Goal: Task Accomplishment & Management: Manage account settings

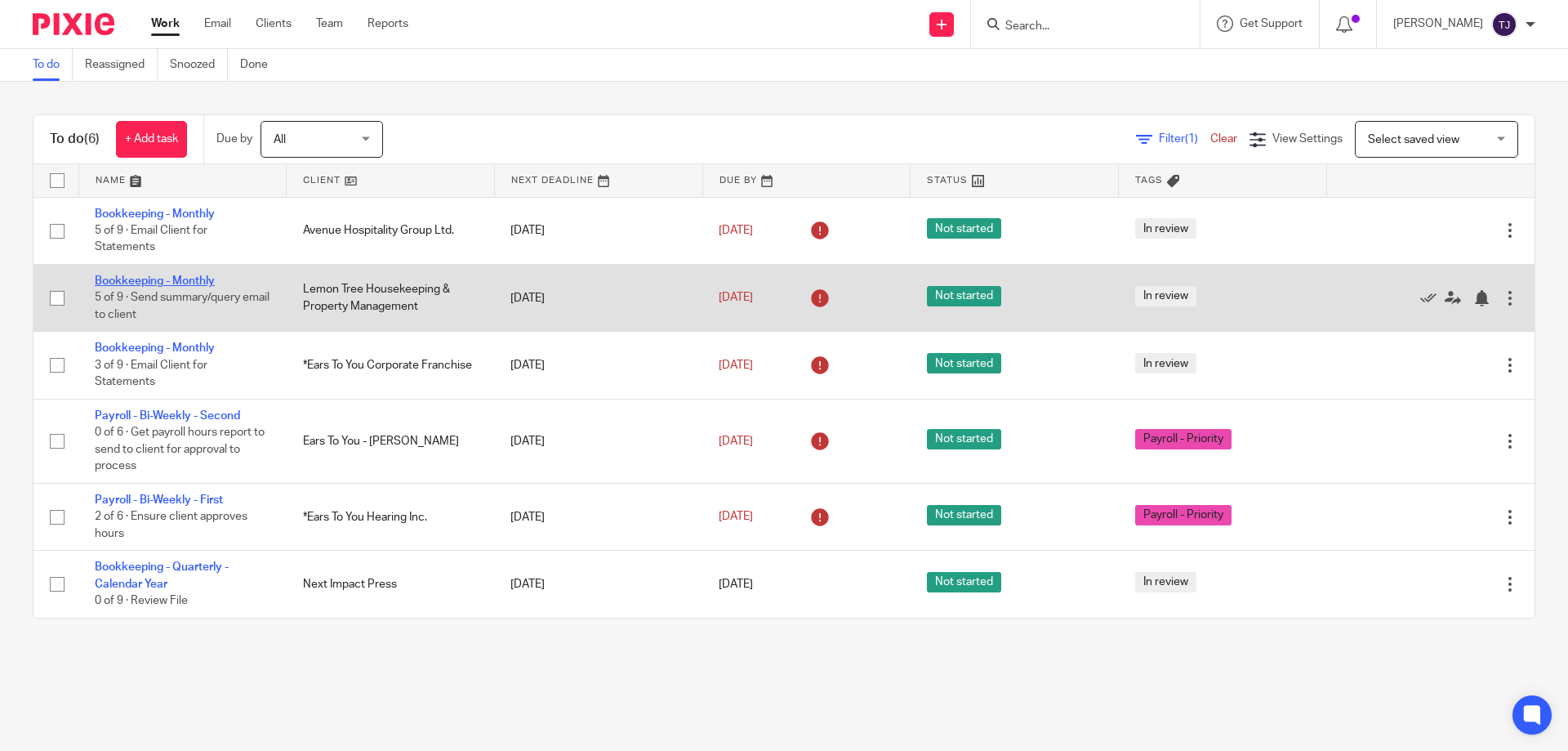
click at [163, 277] on link "Bookkeeping - Monthly" at bounding box center [155, 281] width 120 height 11
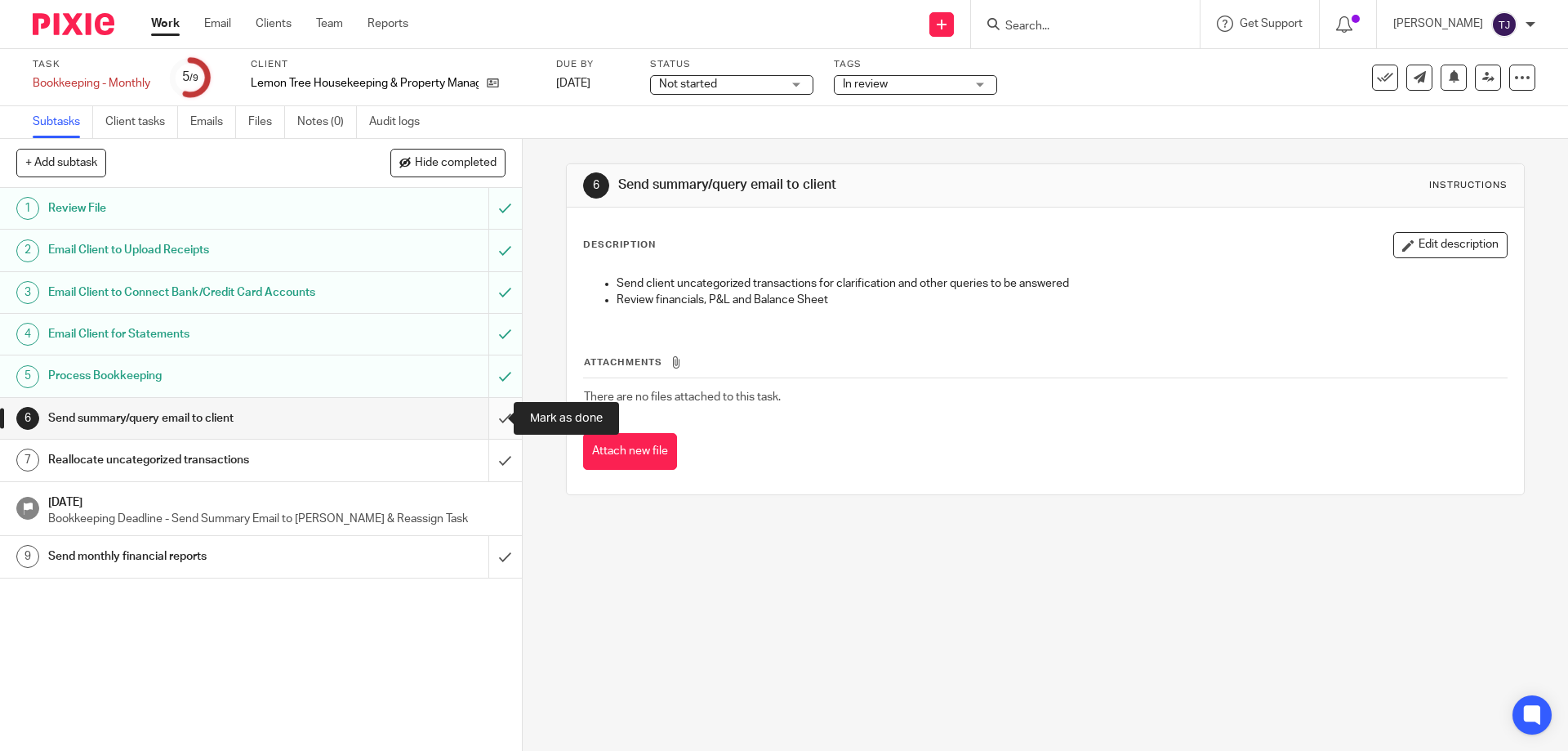
drag, startPoint x: 485, startPoint y: 419, endPoint x: 494, endPoint y: 438, distance: 21.0
click at [485, 419] on input "submit" at bounding box center [261, 419] width 522 height 40
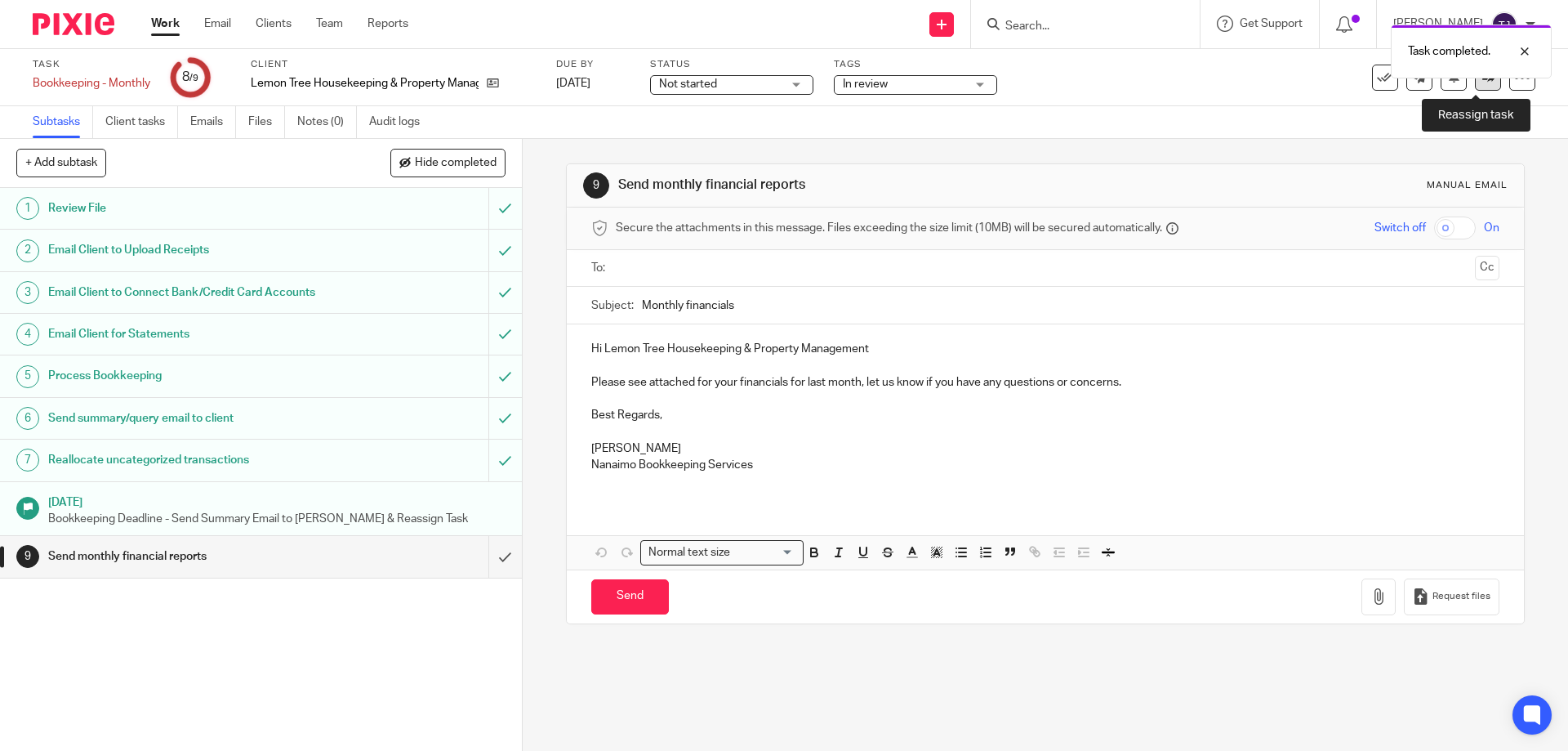
click at [1476, 84] on link at bounding box center [1489, 77] width 26 height 26
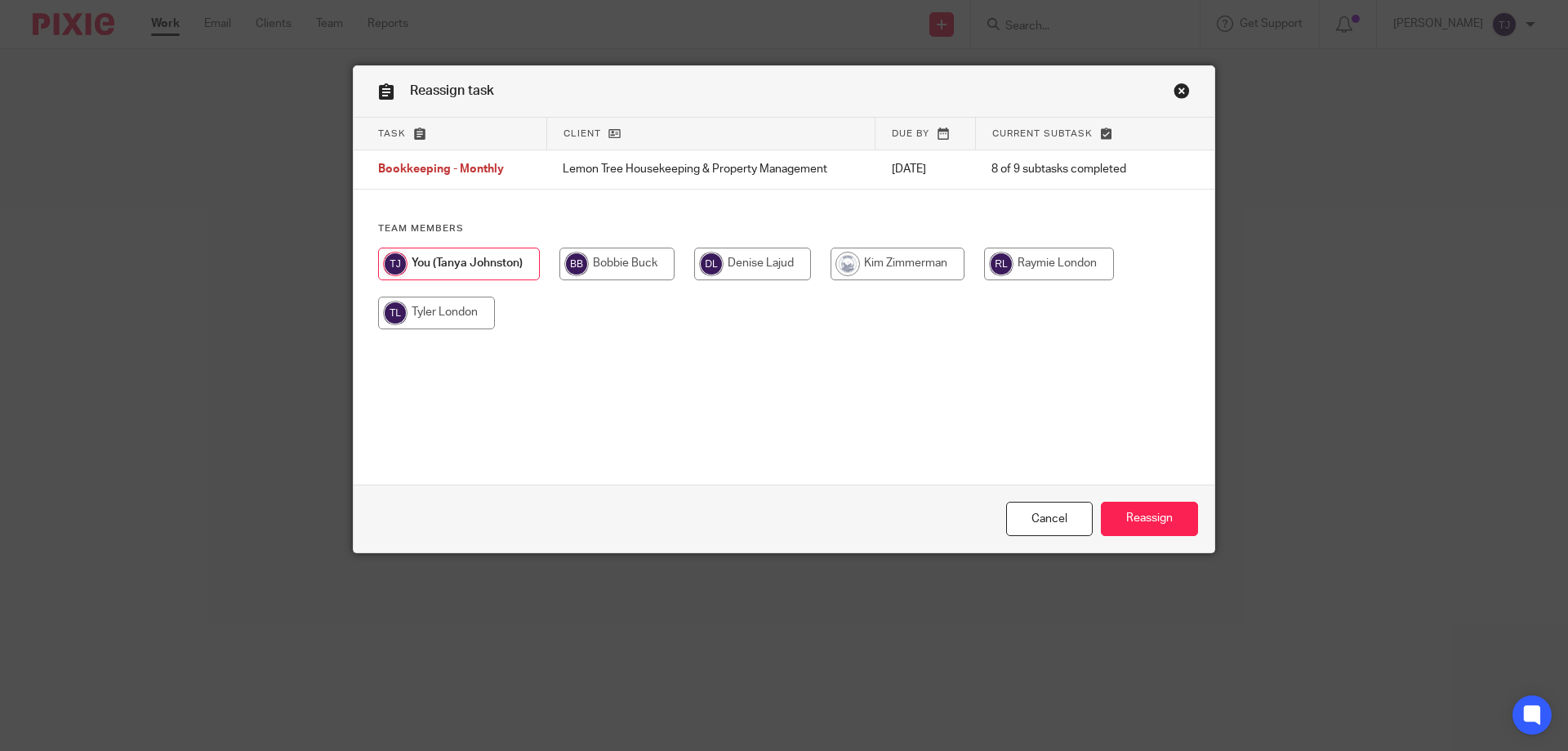
click at [1034, 260] on input "radio" at bounding box center [1049, 264] width 130 height 33
radio input "true"
click at [1129, 515] on input "Reassign" at bounding box center [1150, 520] width 98 height 35
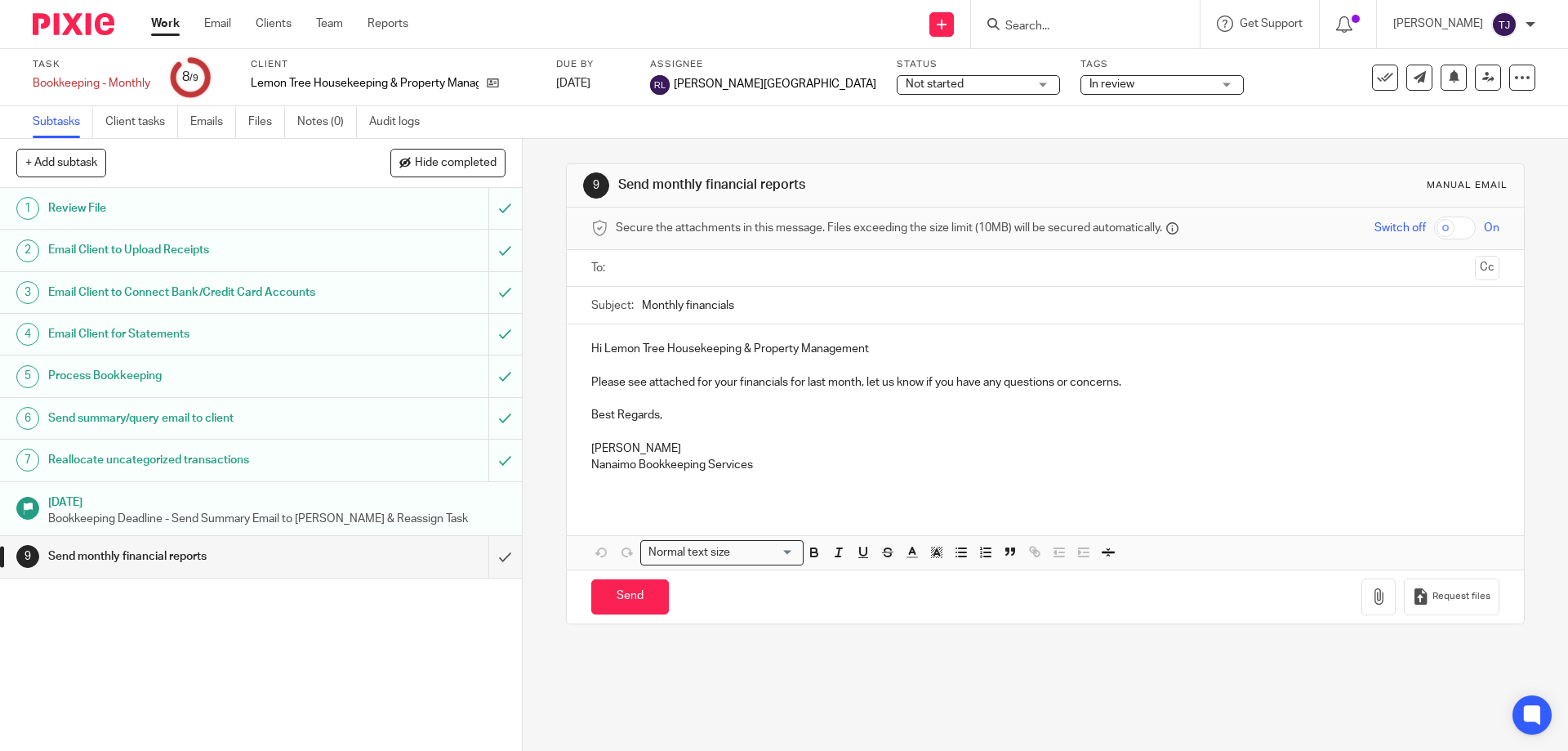
click at [85, 14] on img at bounding box center [73, 24] width 82 height 22
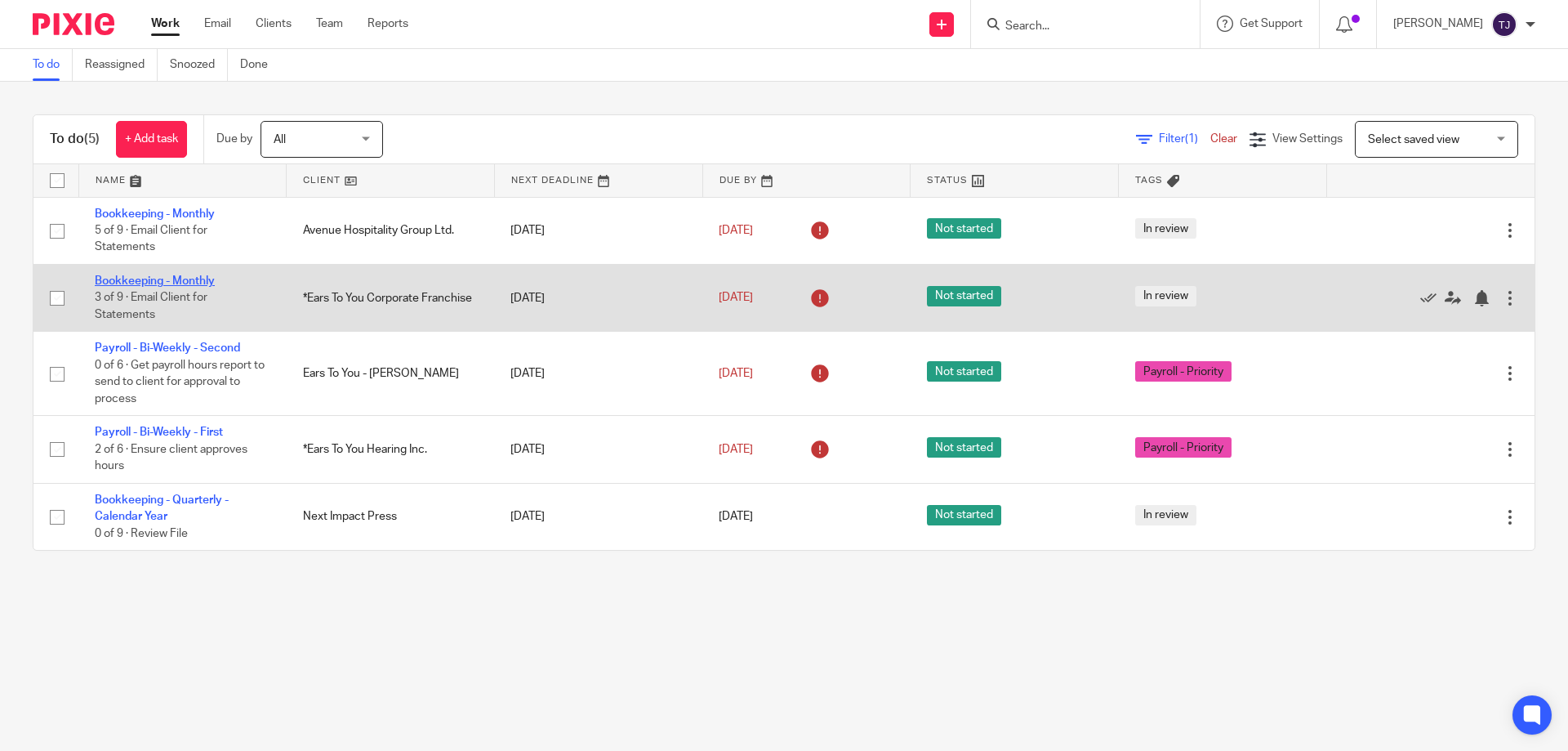
click at [150, 281] on link "Bookkeeping - Monthly" at bounding box center [155, 281] width 120 height 11
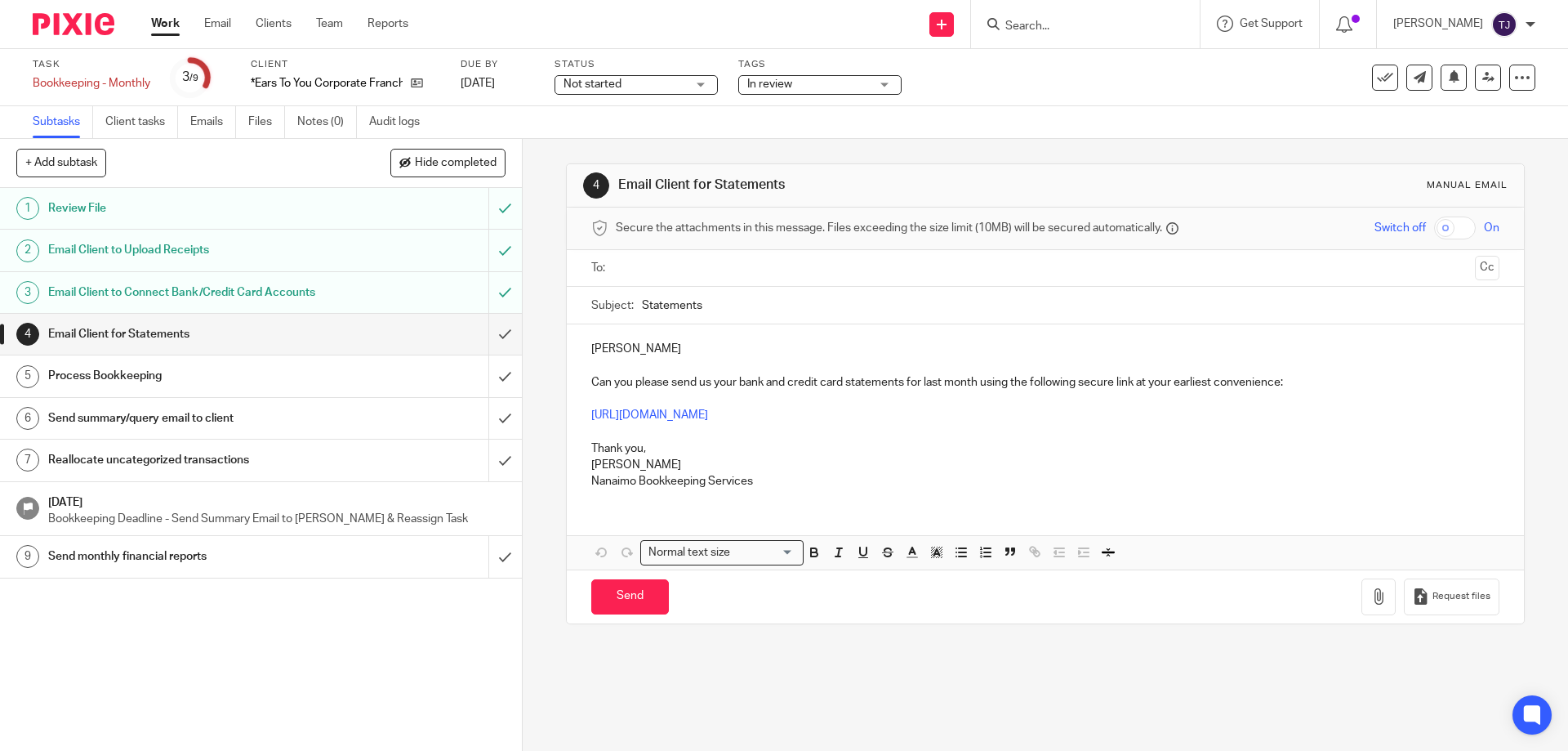
click at [343, 286] on div "Email Client to Connect Bank/Credit Card Accounts" at bounding box center [260, 293] width 424 height 25
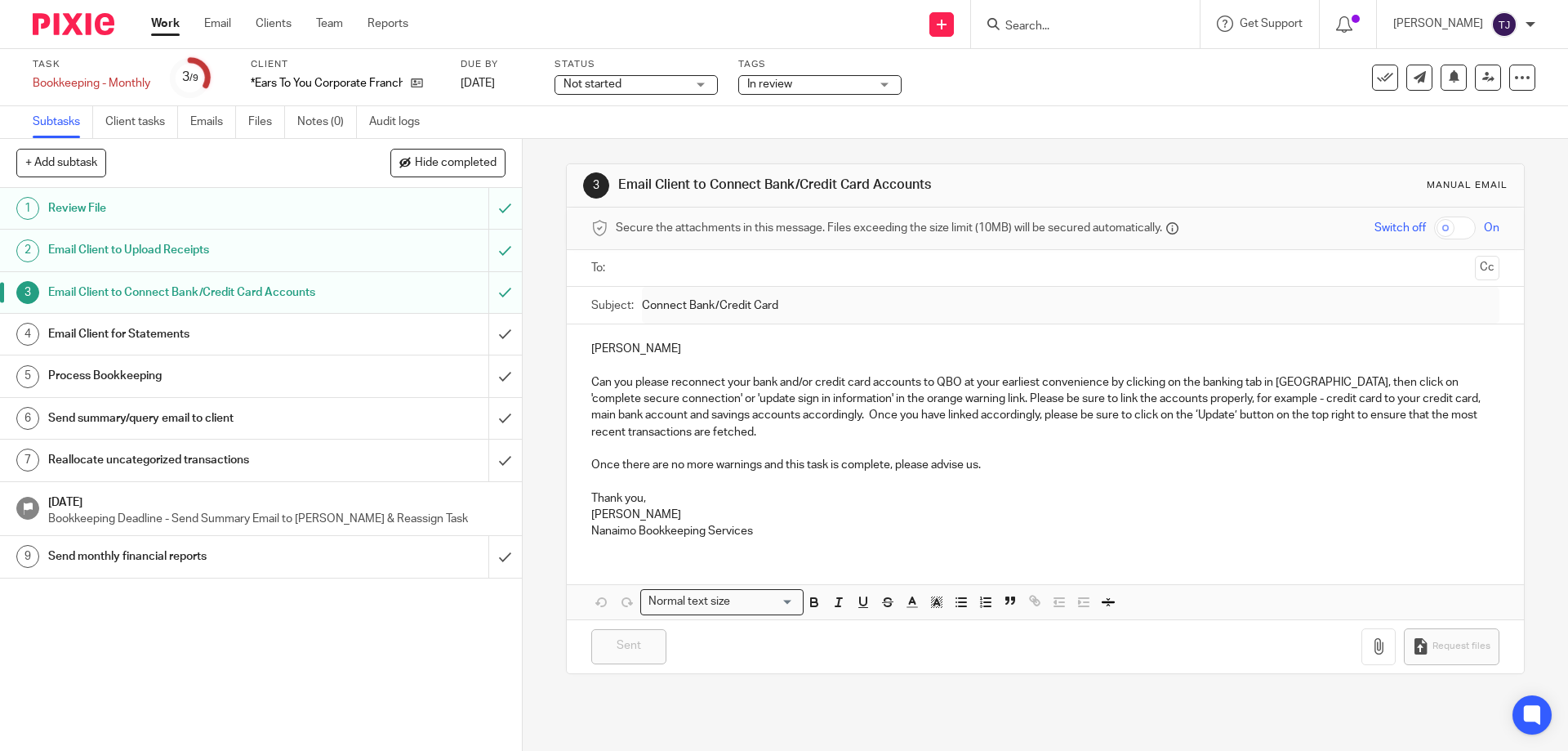
click at [40, 19] on img at bounding box center [73, 24] width 82 height 22
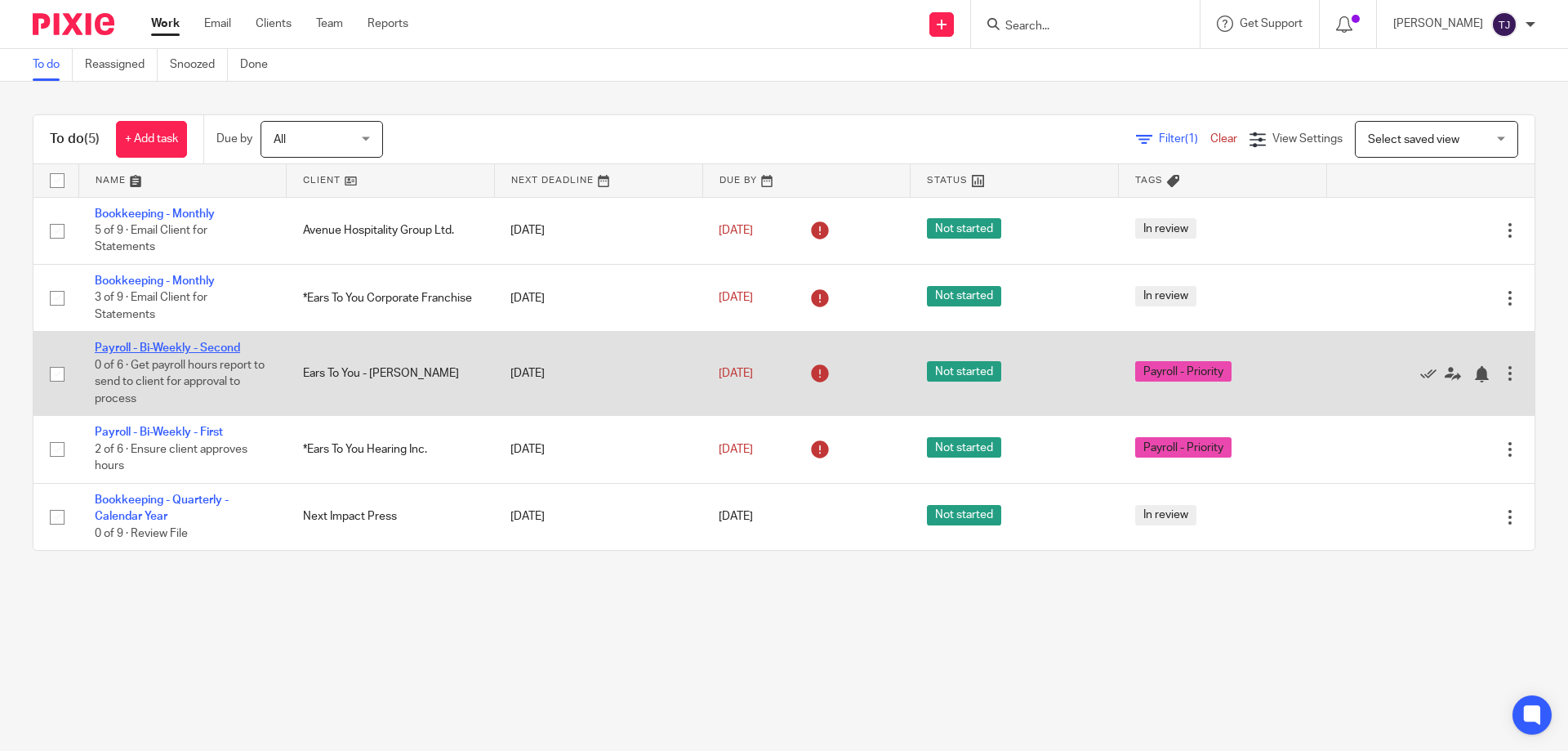
click at [141, 342] on link "Payroll - Bi-Weekly - Second" at bounding box center [167, 347] width 145 height 11
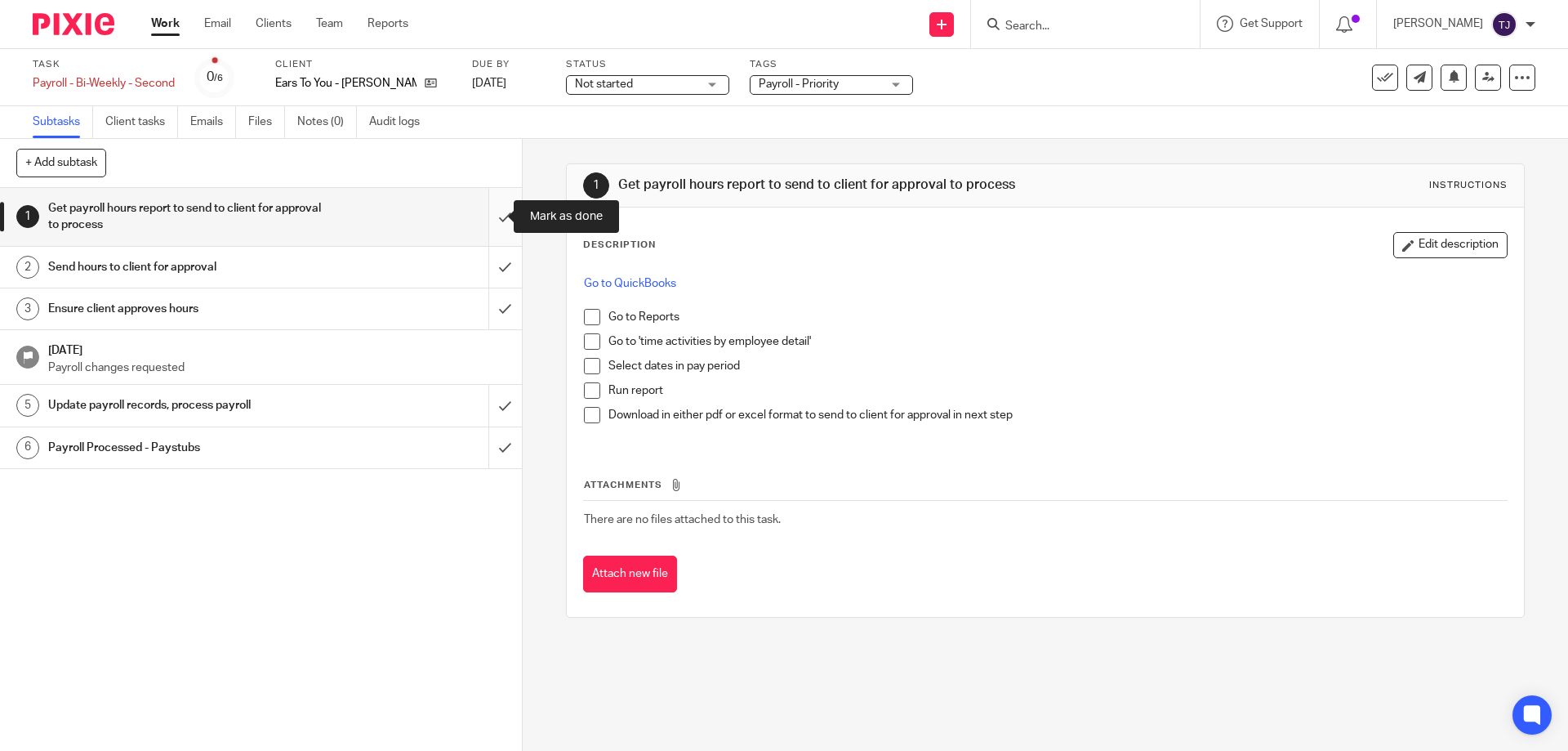
click at [490, 210] on input "submit" at bounding box center [261, 217] width 522 height 58
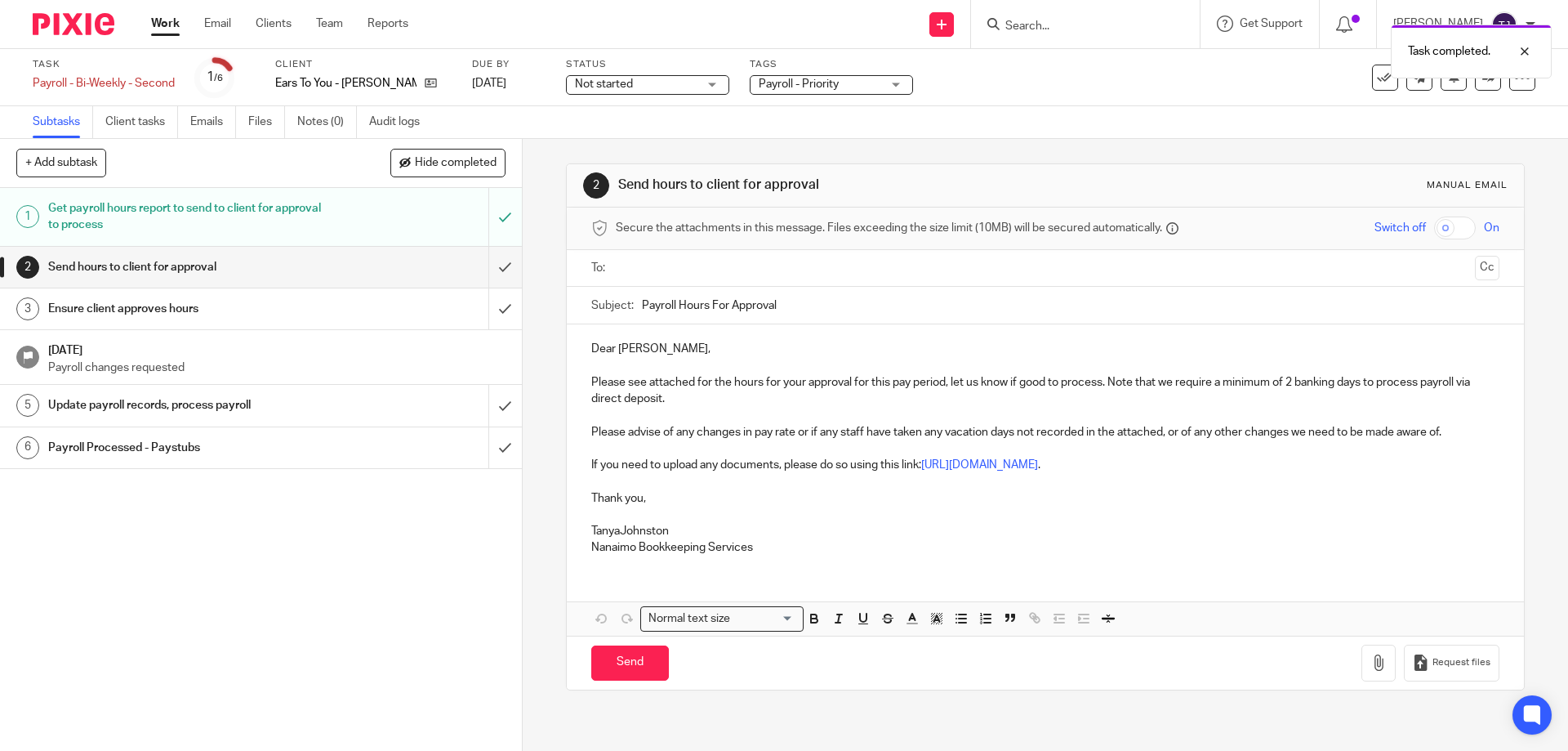
click at [642, 268] on input "text" at bounding box center [1044, 268] width 846 height 18
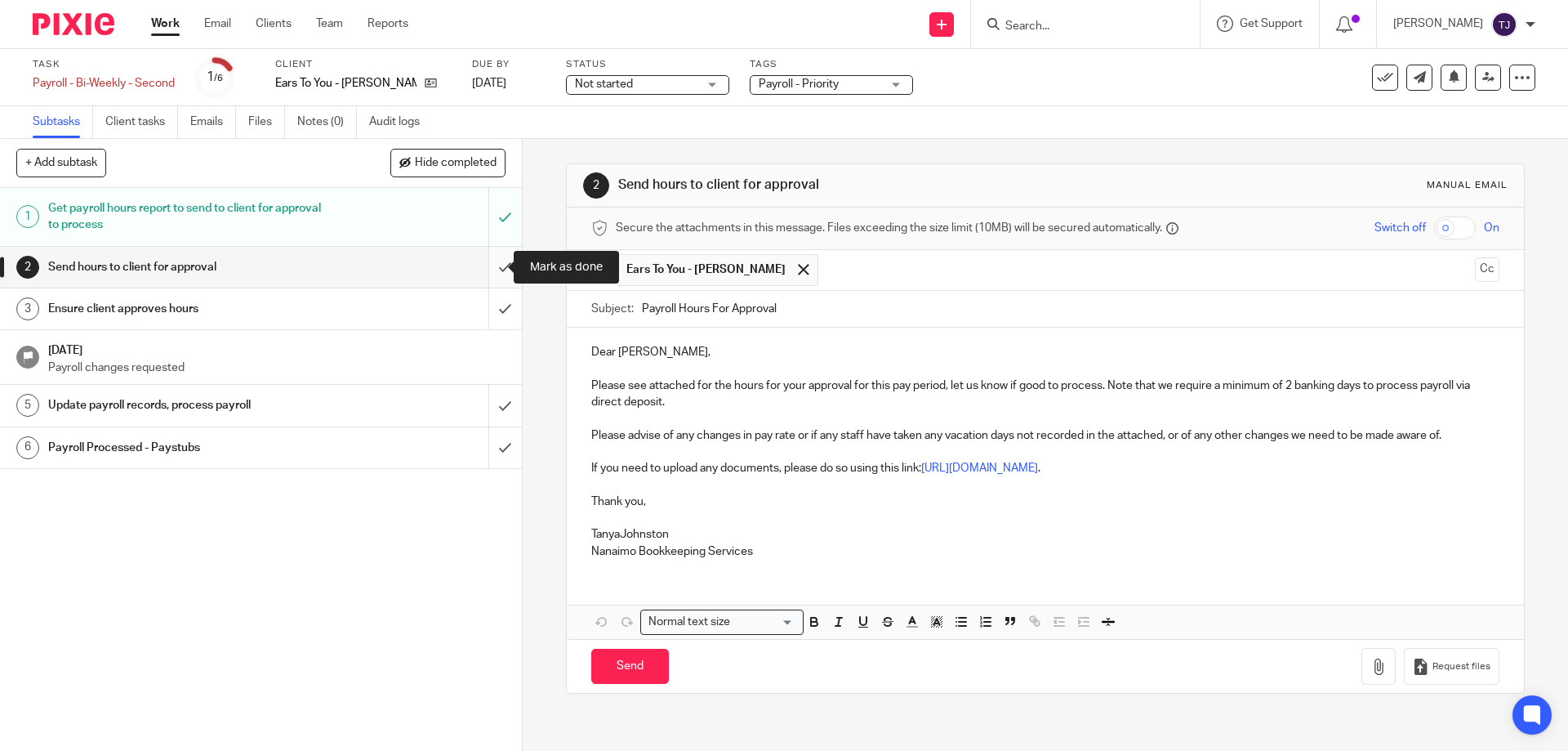
click at [490, 261] on input "submit" at bounding box center [261, 267] width 522 height 40
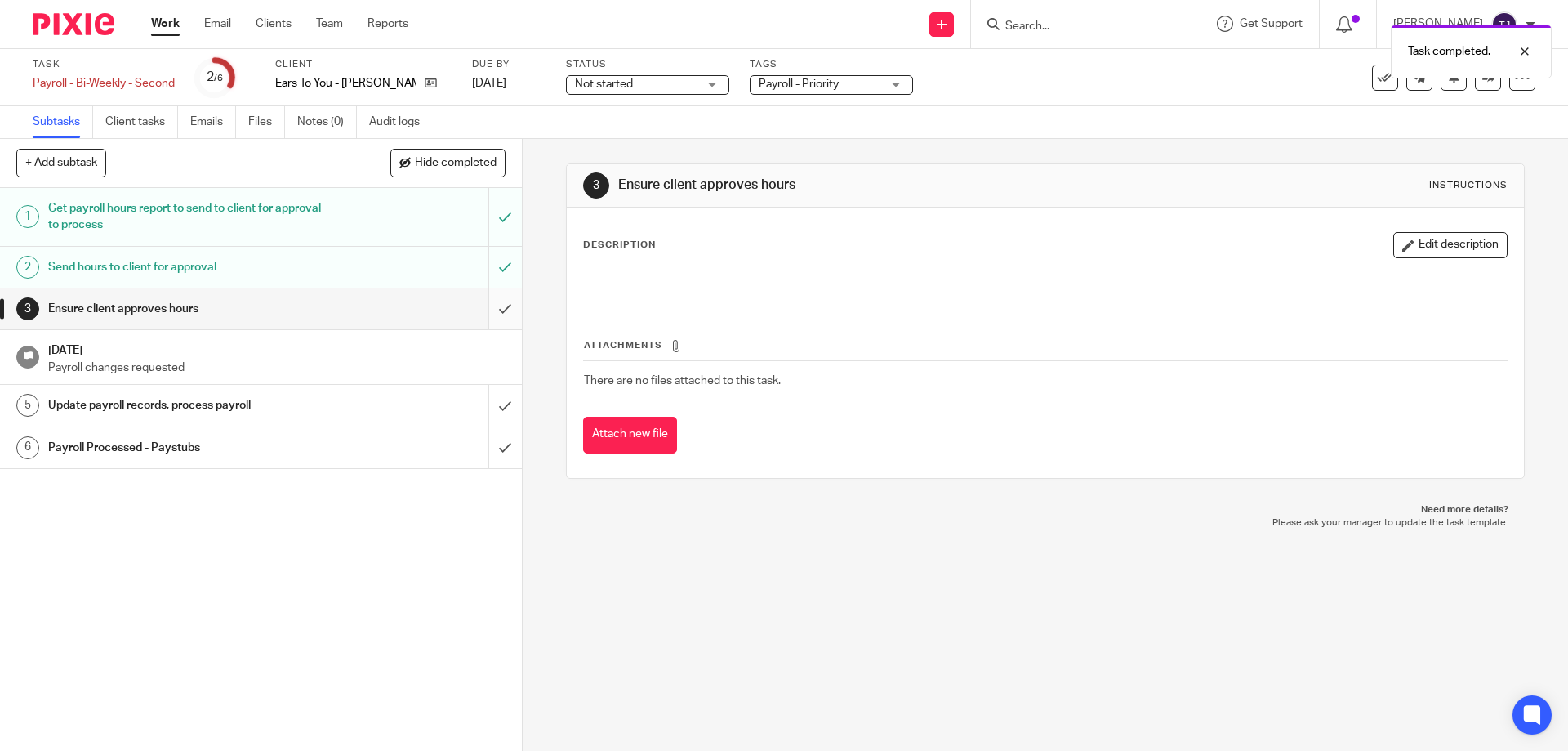
click at [487, 307] on input "submit" at bounding box center [261, 309] width 522 height 40
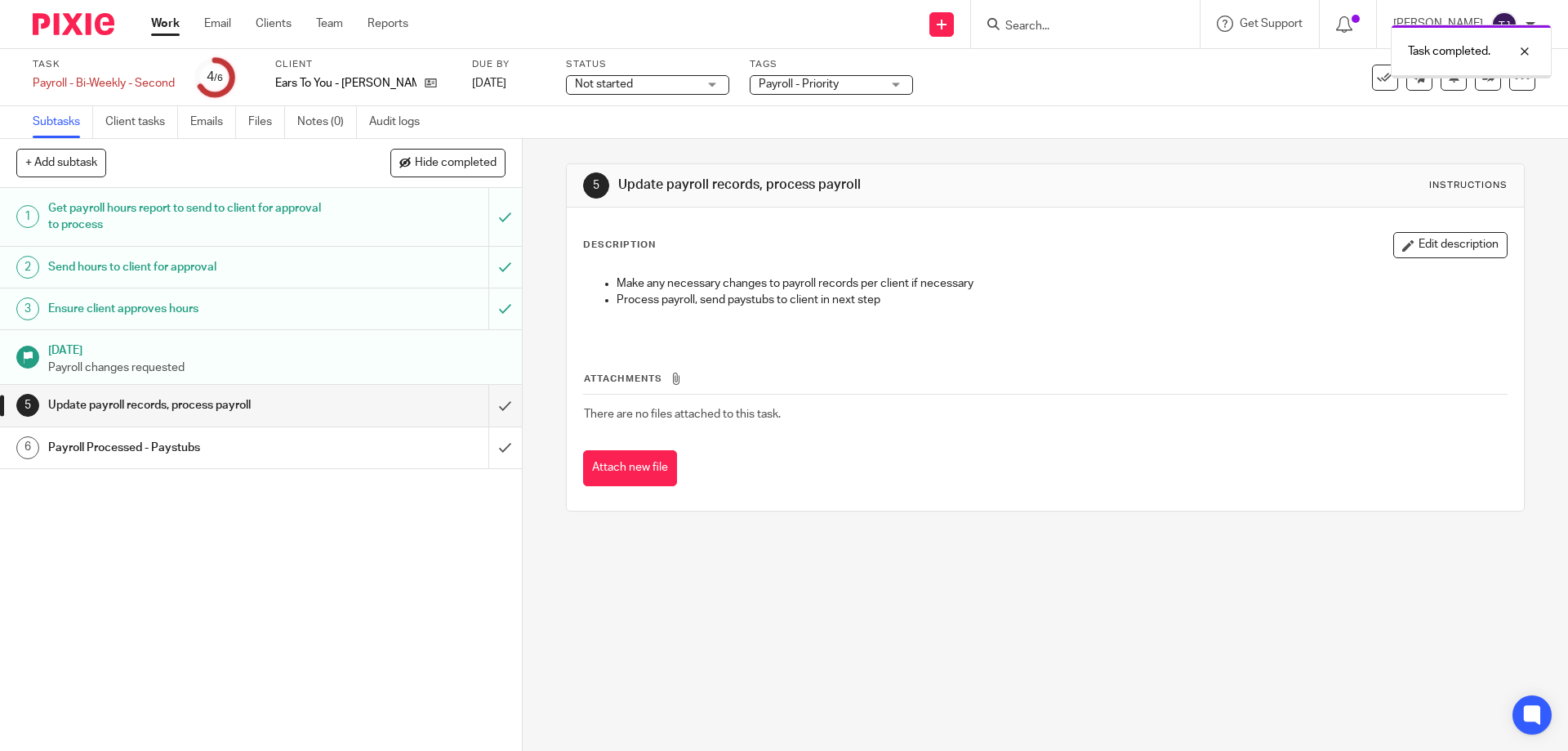
click at [59, 37] on div at bounding box center [67, 24] width 134 height 48
click at [70, 18] on img at bounding box center [73, 24] width 82 height 22
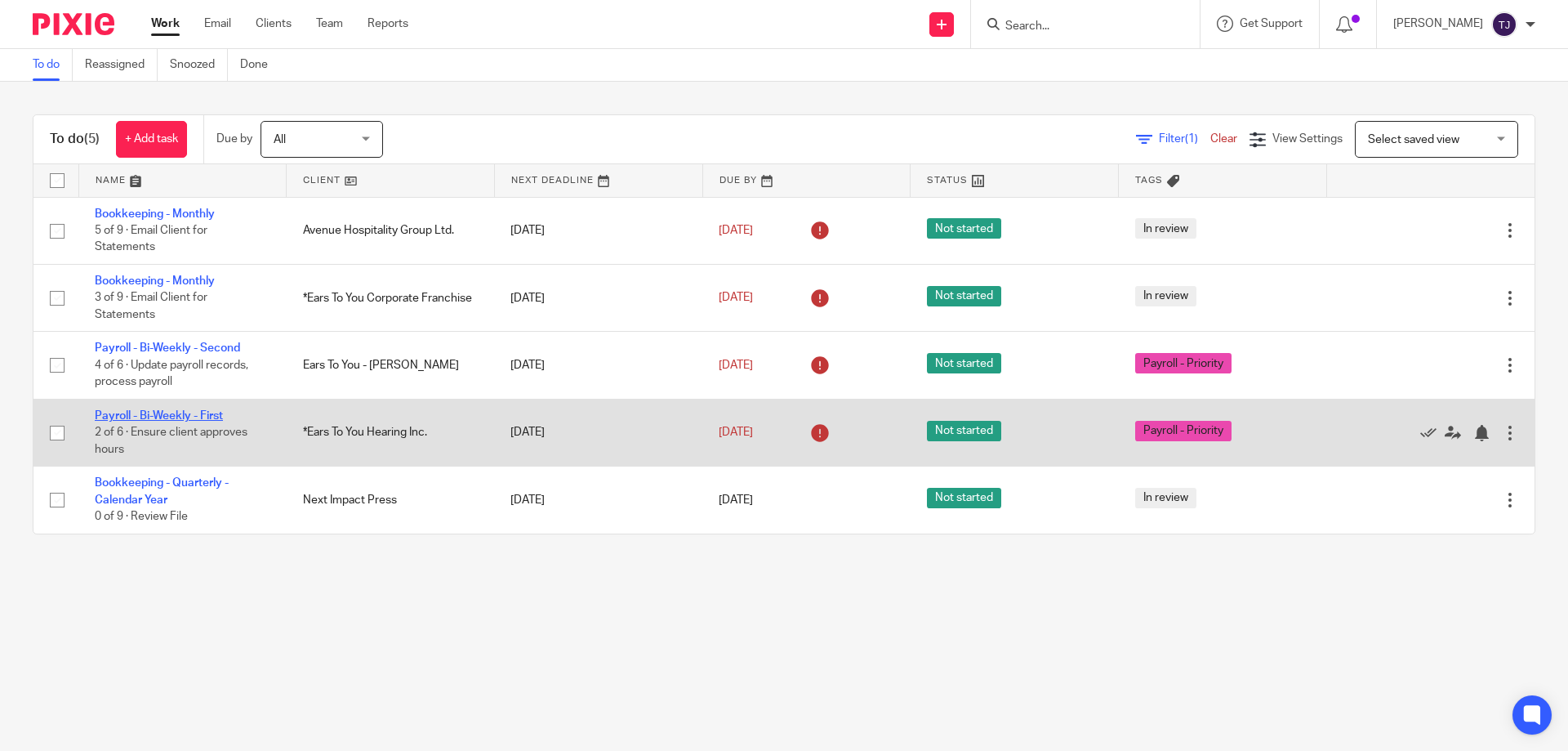
click at [163, 411] on link "Payroll - Bi-Weekly - First" at bounding box center [159, 416] width 128 height 11
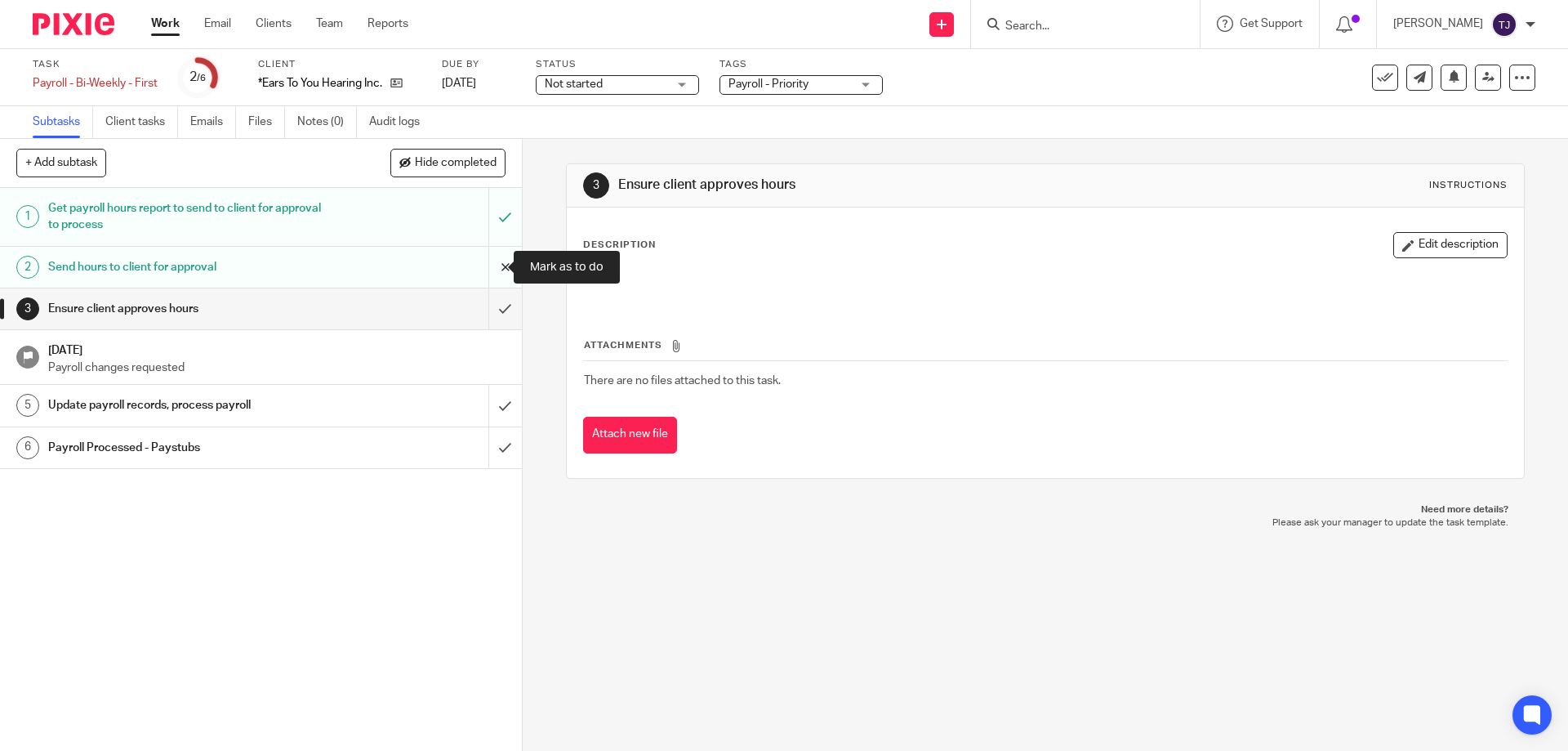
click at [488, 266] on input "submit" at bounding box center [261, 267] width 522 height 40
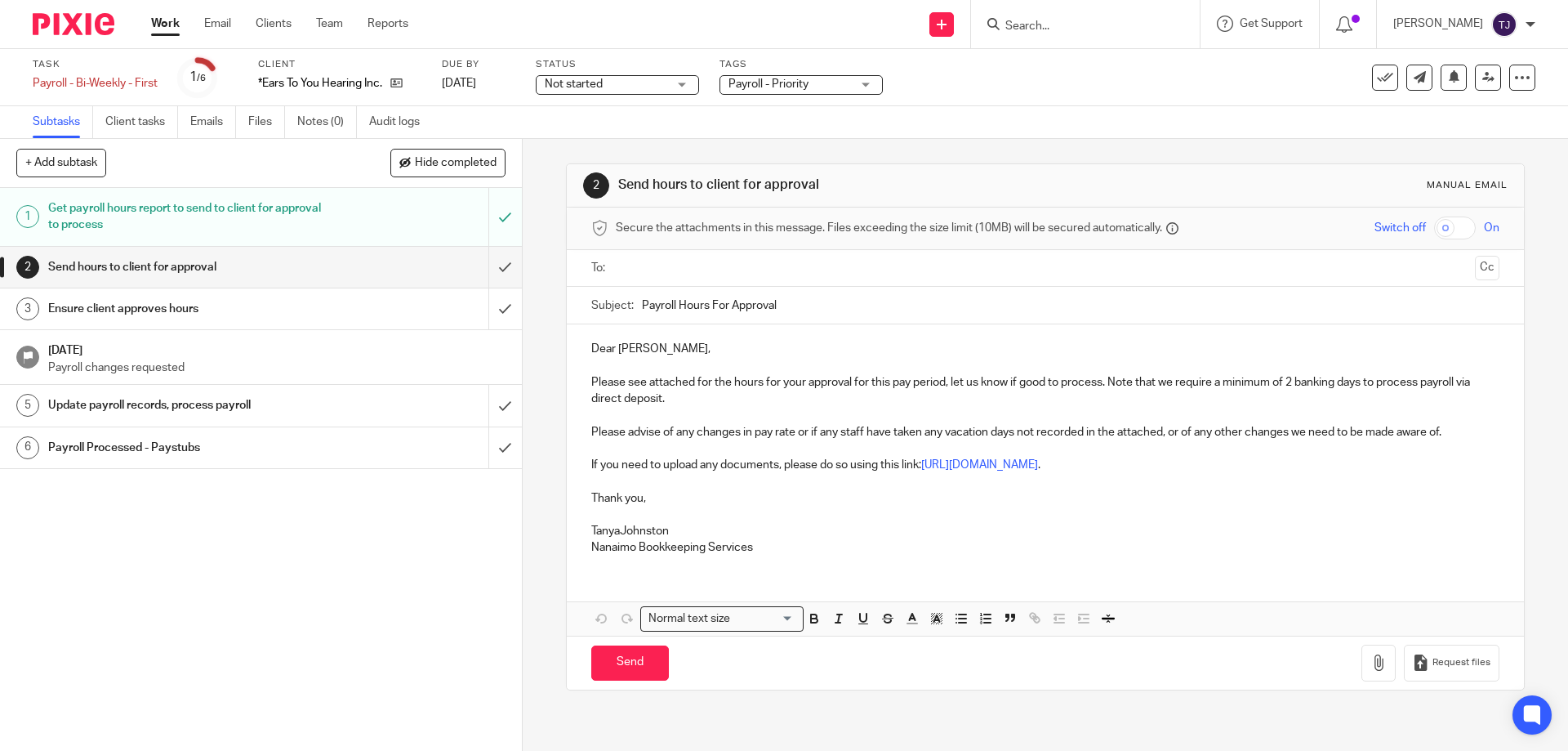
click at [631, 276] on input "text" at bounding box center [1044, 268] width 846 height 18
click at [620, 532] on p "TanyaJohnston" at bounding box center [1045, 535] width 908 height 17
click at [611, 514] on p at bounding box center [1045, 518] width 908 height 17
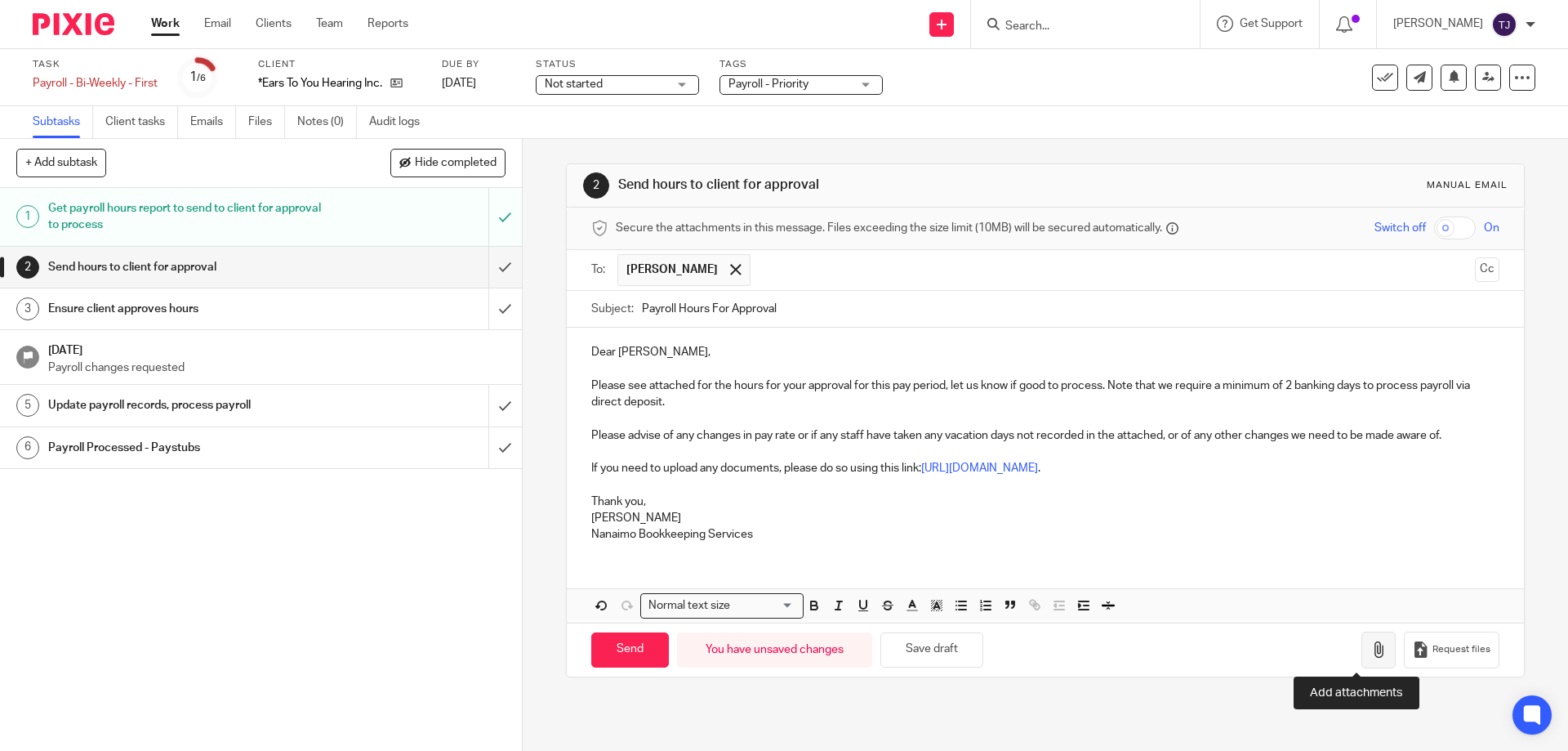
click at [1371, 652] on icon "button" at bounding box center [1379, 650] width 17 height 17
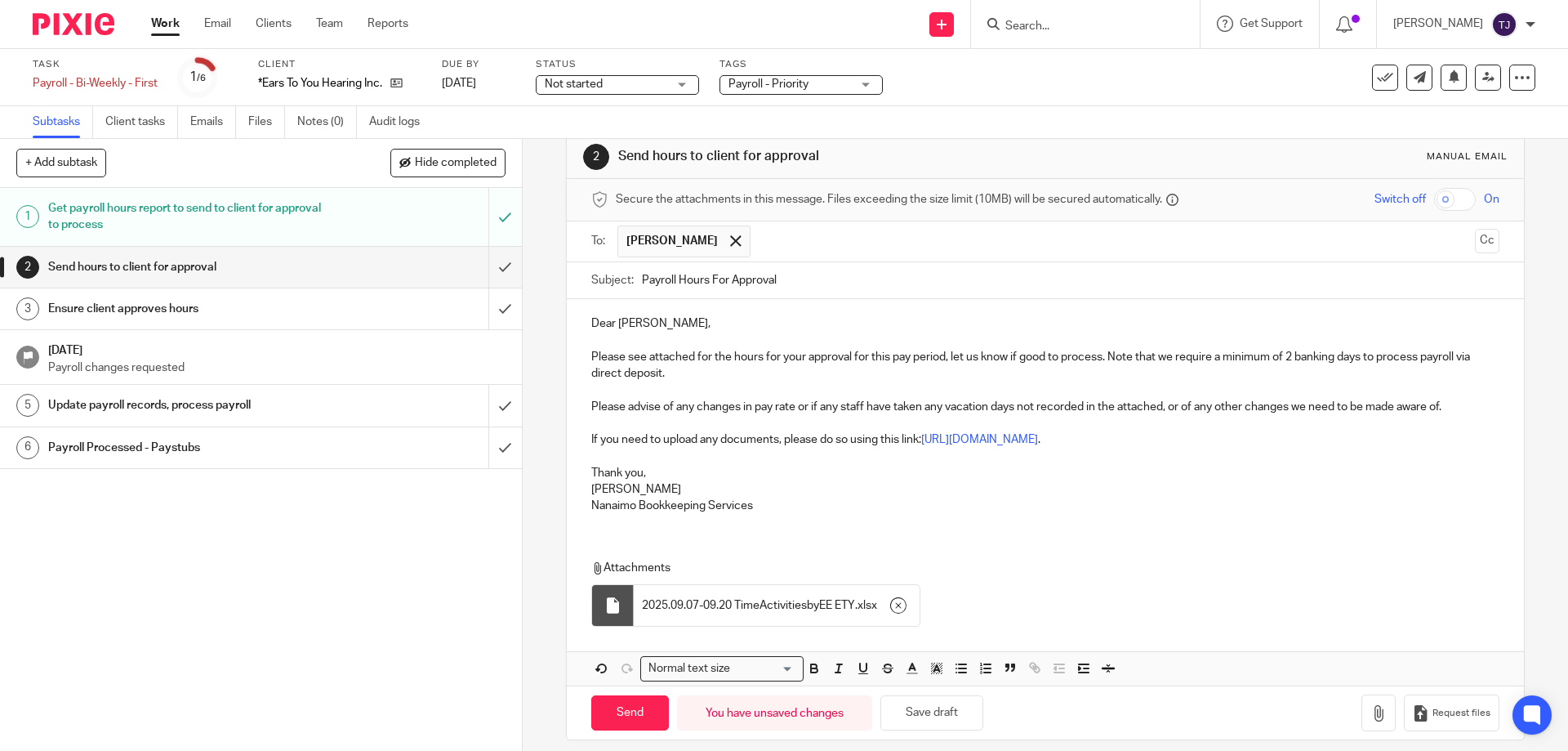
scroll to position [43, 0]
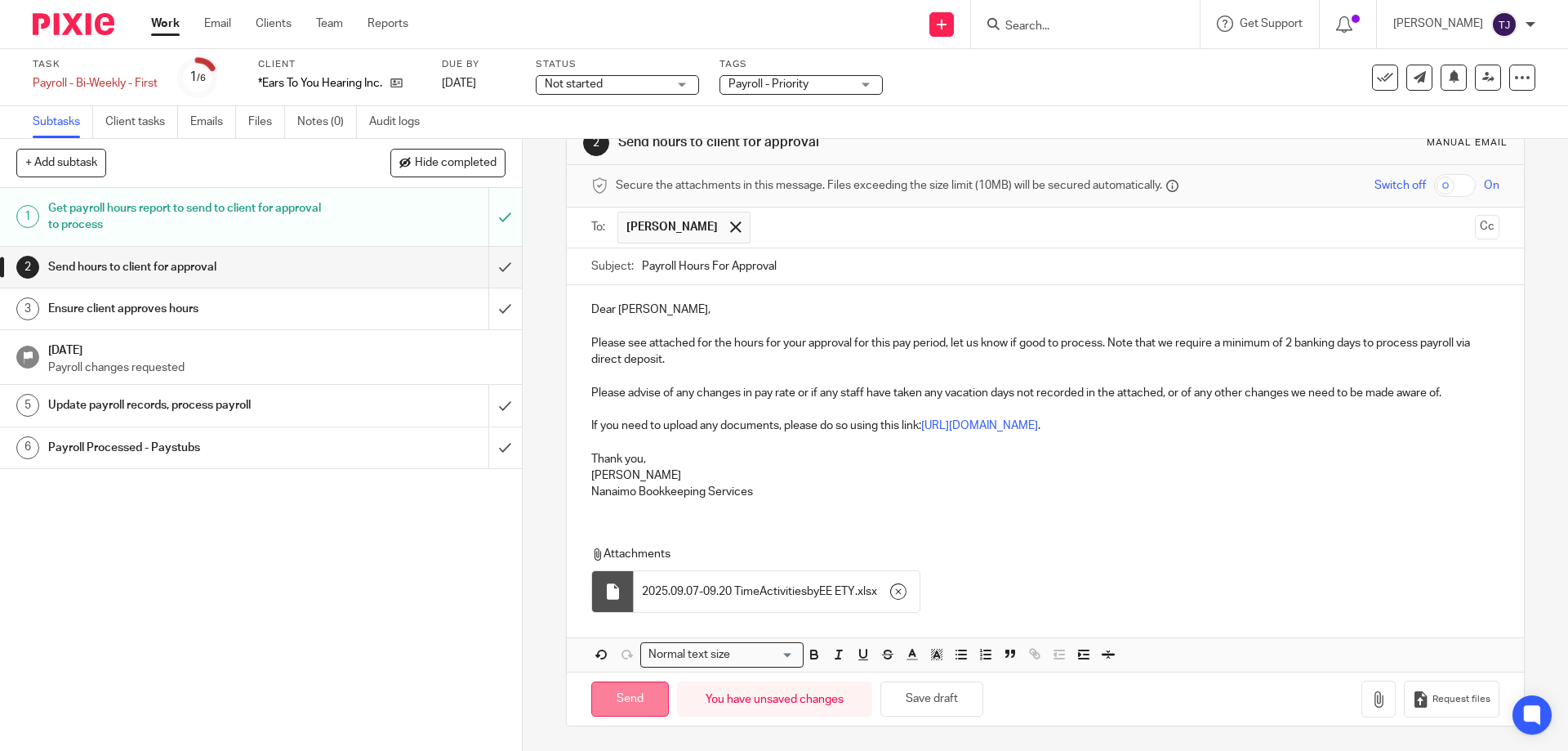
click at [625, 692] on input "Send" at bounding box center [630, 699] width 77 height 35
type input "Sent"
click at [401, 302] on div "Ensure client approves hours" at bounding box center [260, 309] width 424 height 25
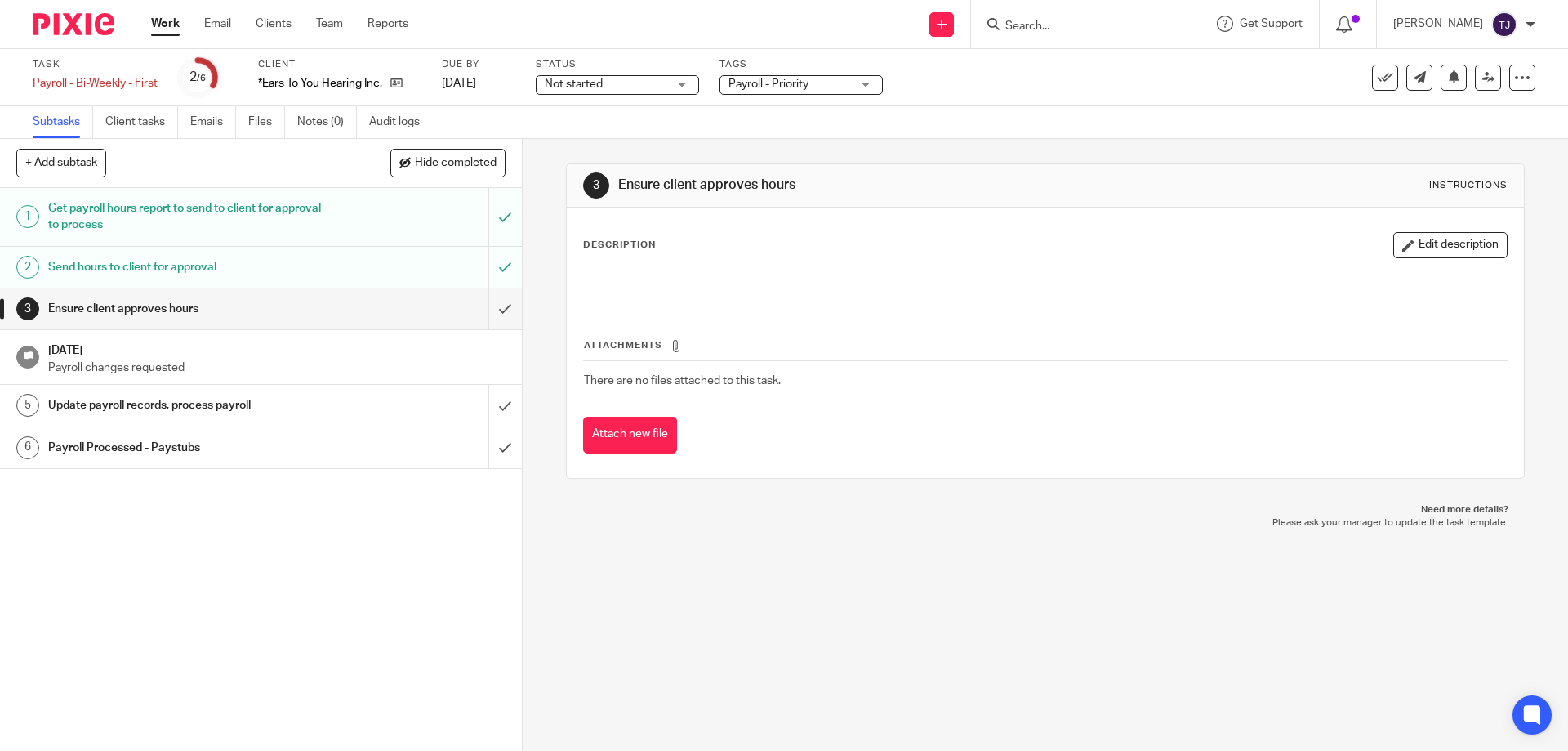
click at [76, 26] on img at bounding box center [73, 24] width 82 height 22
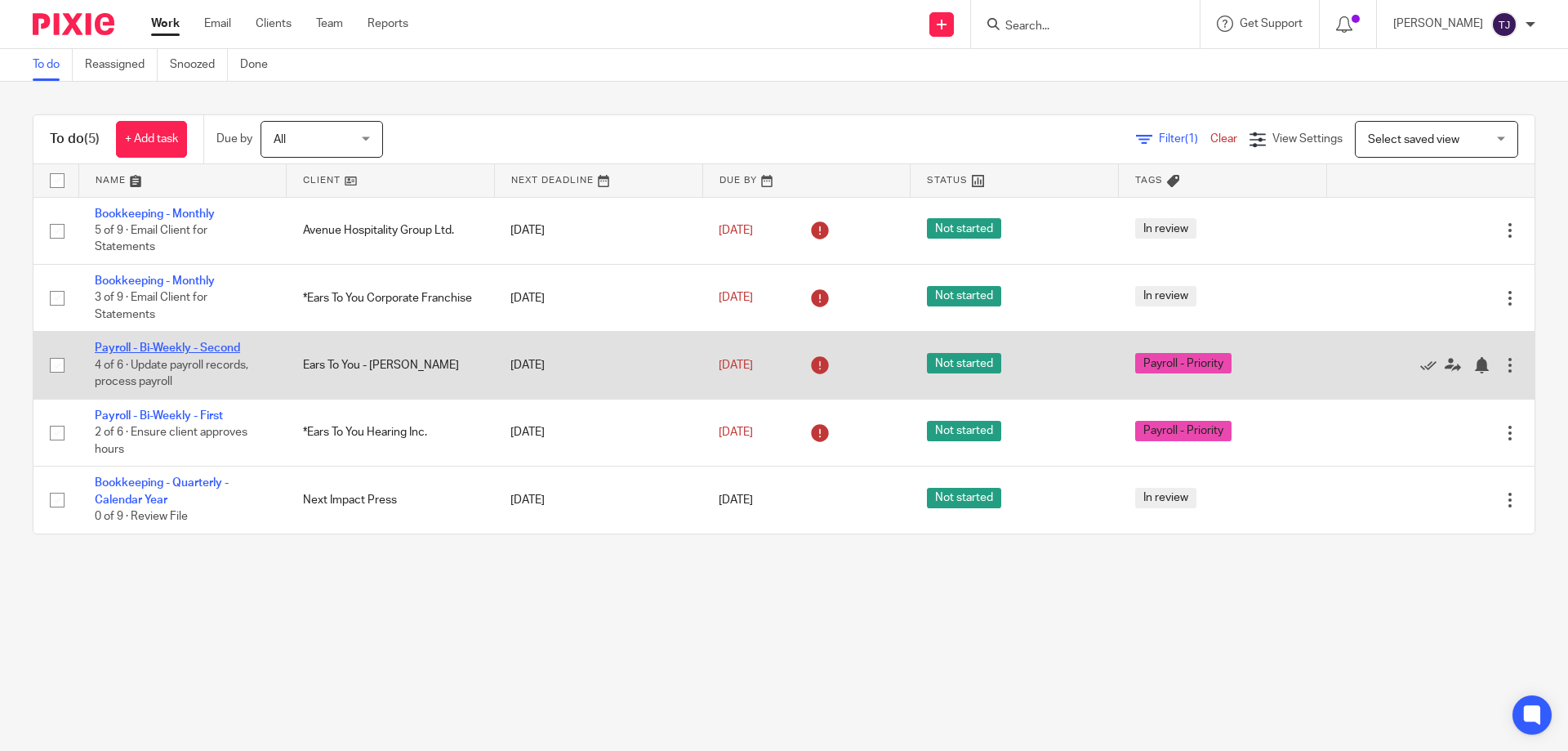
click at [212, 346] on link "Payroll - Bi-Weekly - Second" at bounding box center [167, 347] width 145 height 11
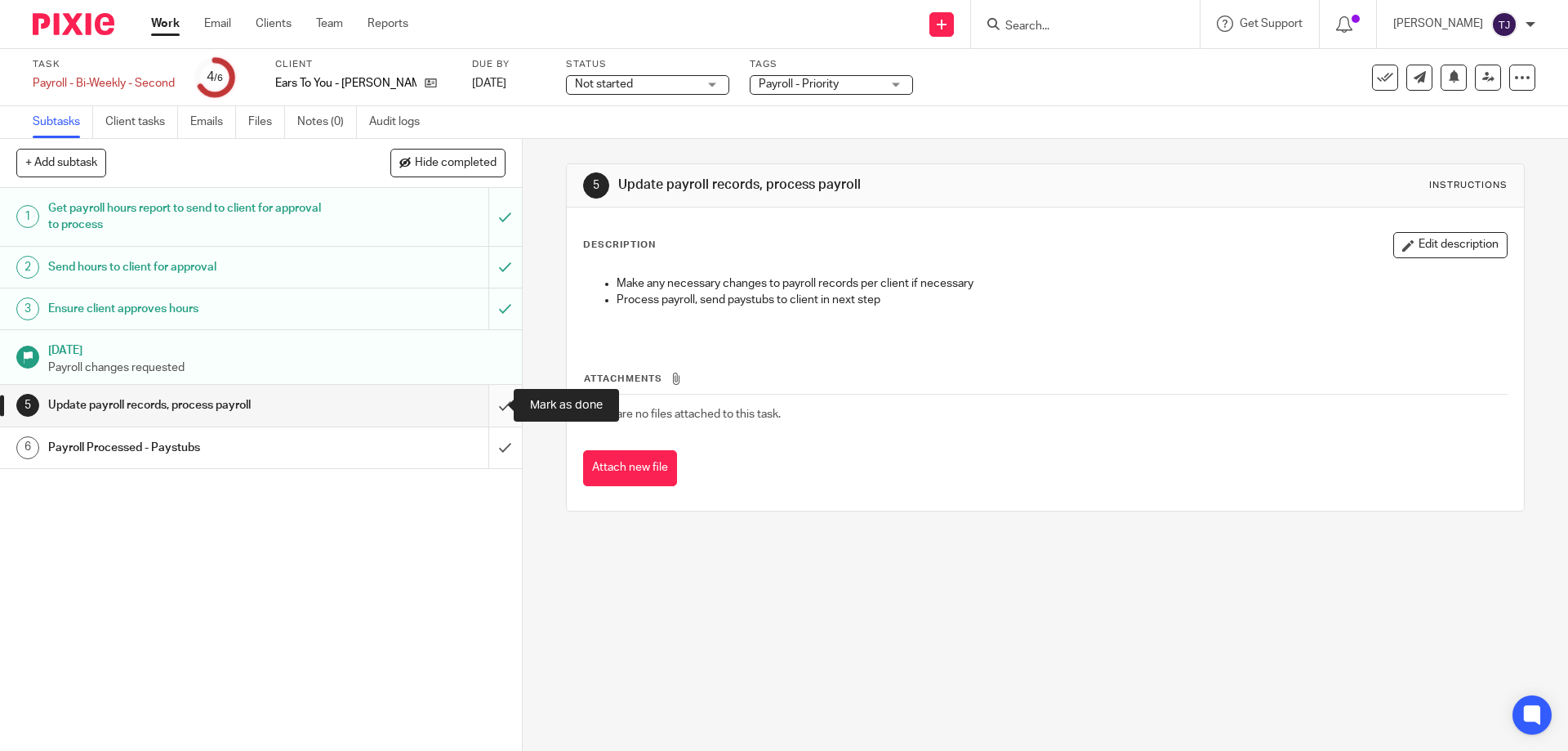
click at [488, 409] on input "submit" at bounding box center [261, 405] width 522 height 40
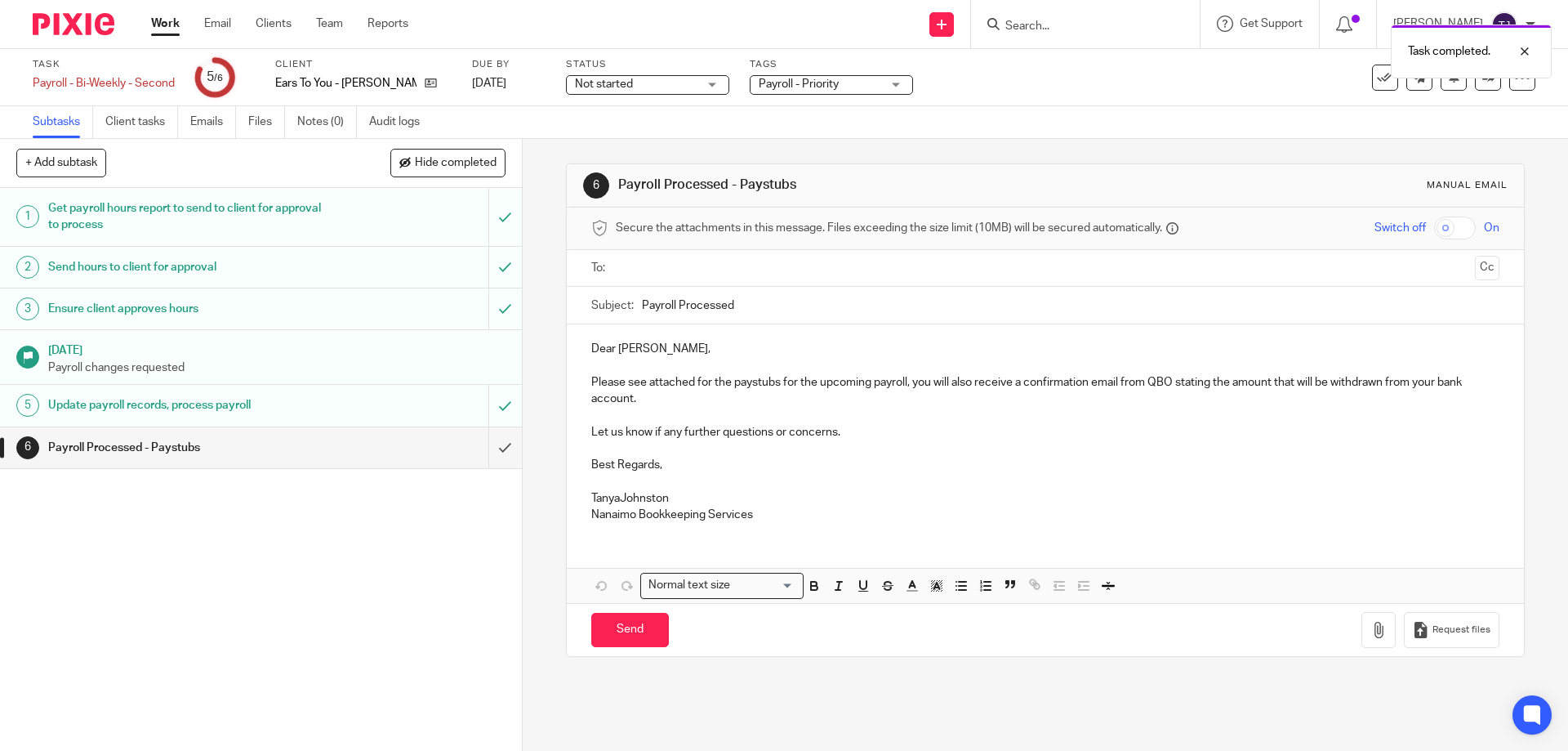
click at [654, 270] on input "text" at bounding box center [1044, 268] width 846 height 18
click at [614, 477] on p "Best Regards," at bounding box center [1045, 468] width 908 height 17
click at [593, 481] on p at bounding box center [1045, 485] width 908 height 17
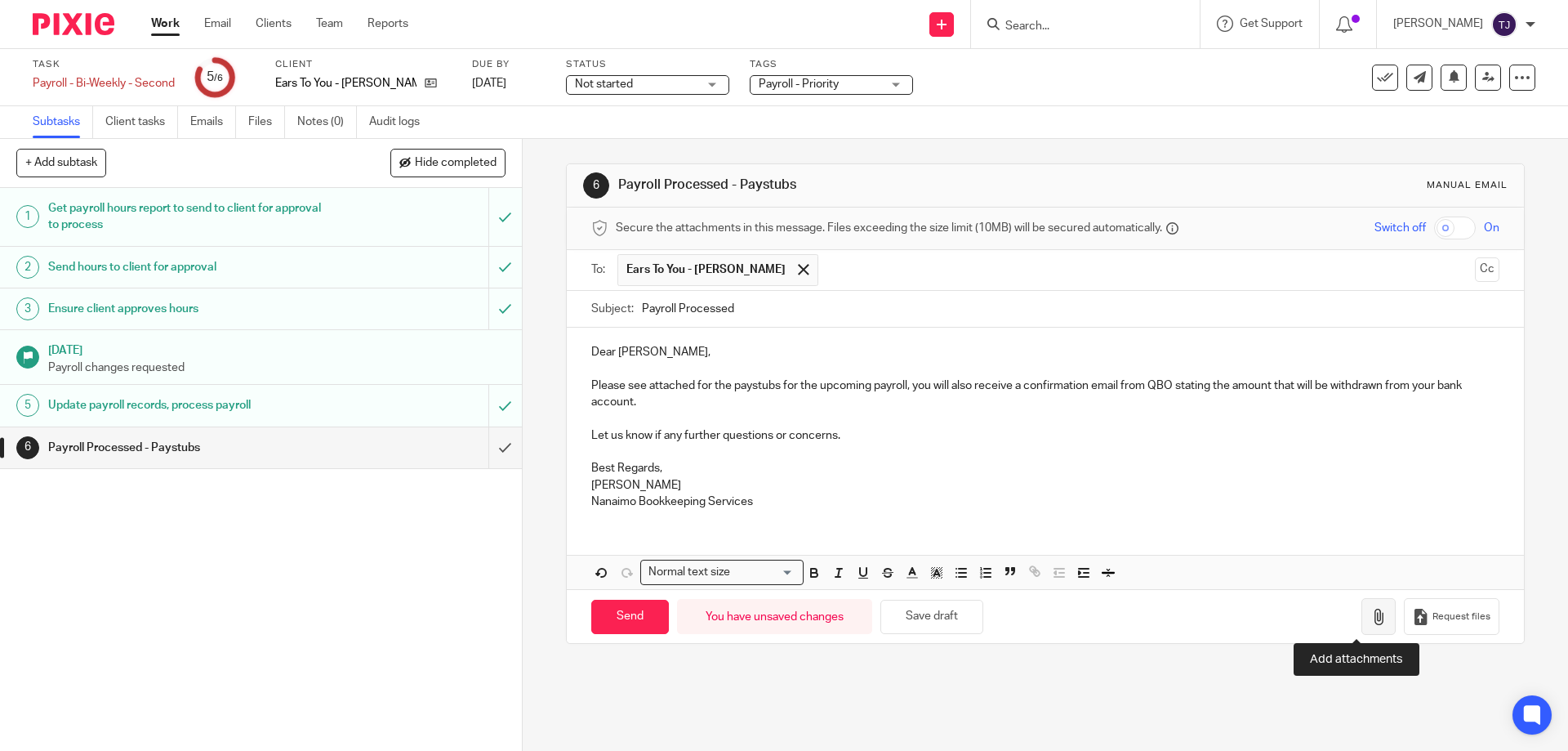
click at [1371, 619] on icon "button" at bounding box center [1379, 616] width 17 height 17
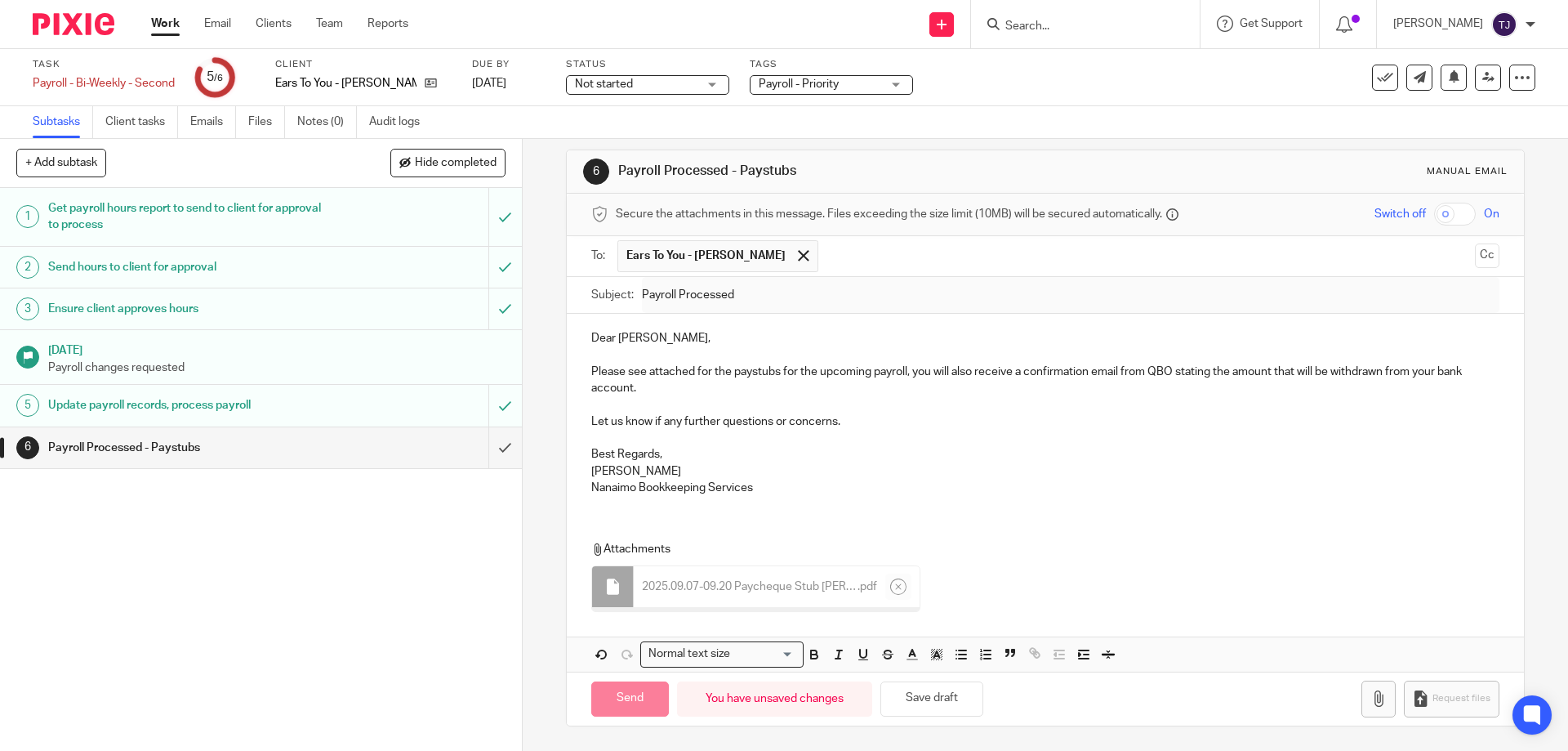
scroll to position [10, 0]
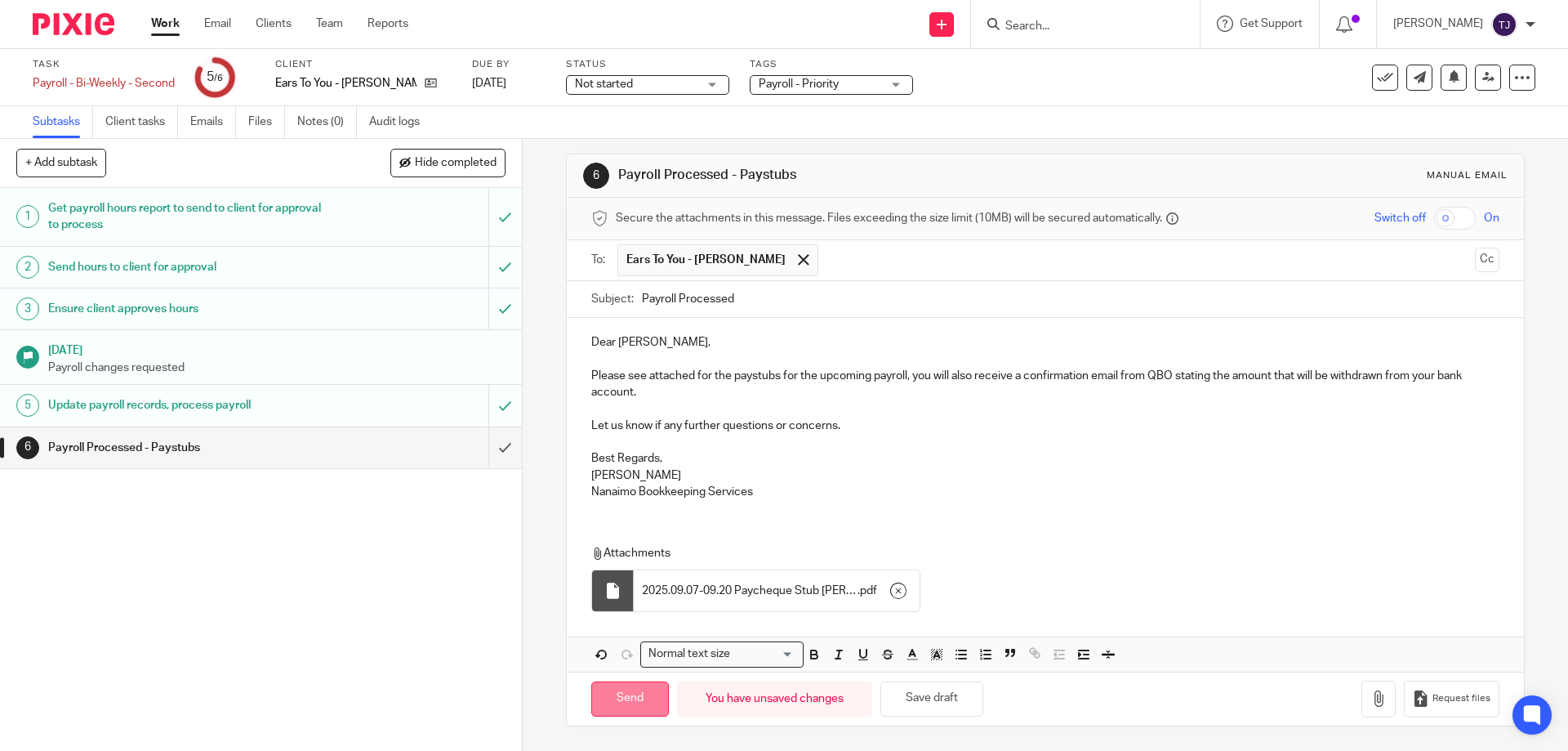
click at [612, 701] on input "Send" at bounding box center [630, 699] width 77 height 35
type input "Sent"
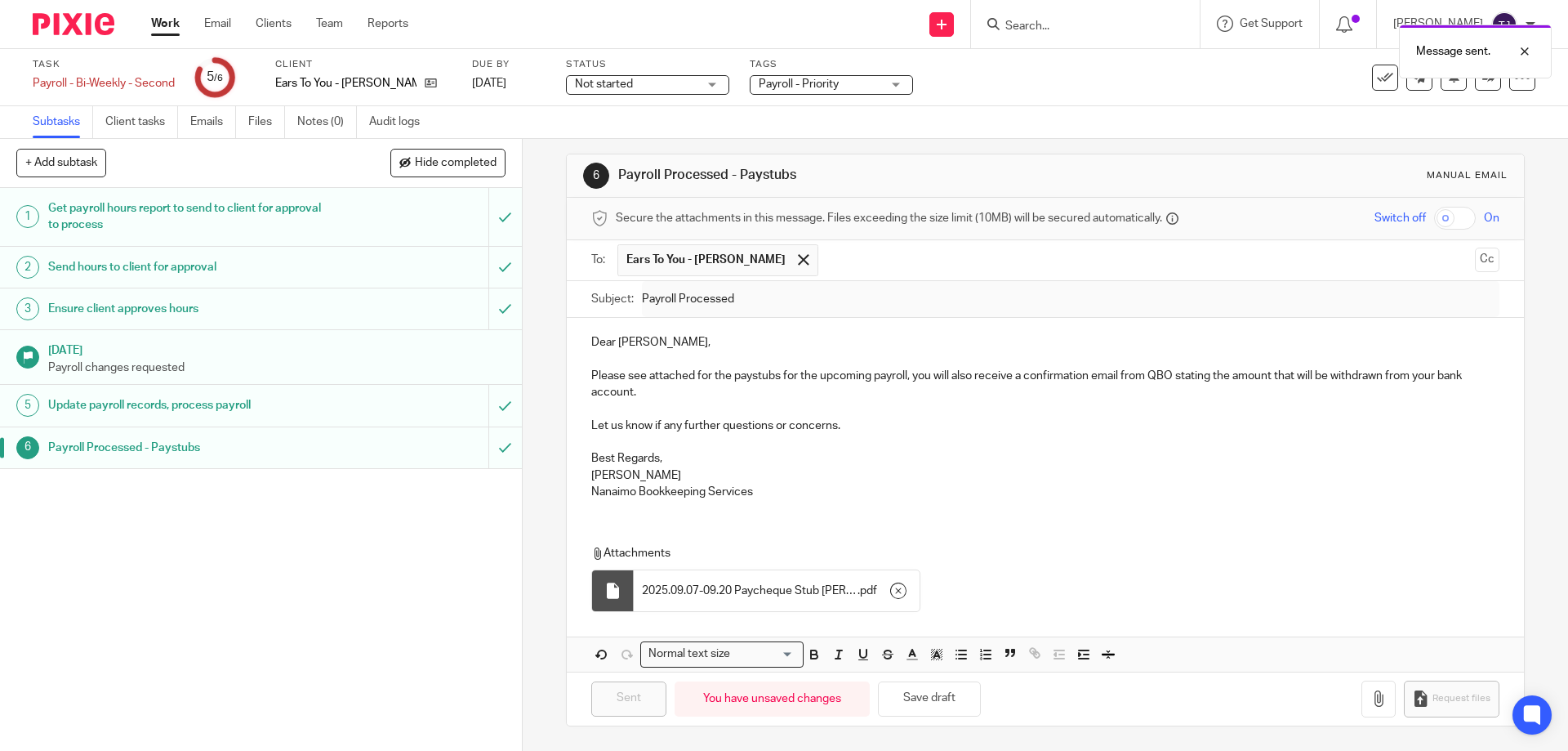
click at [63, 29] on img at bounding box center [73, 24] width 82 height 22
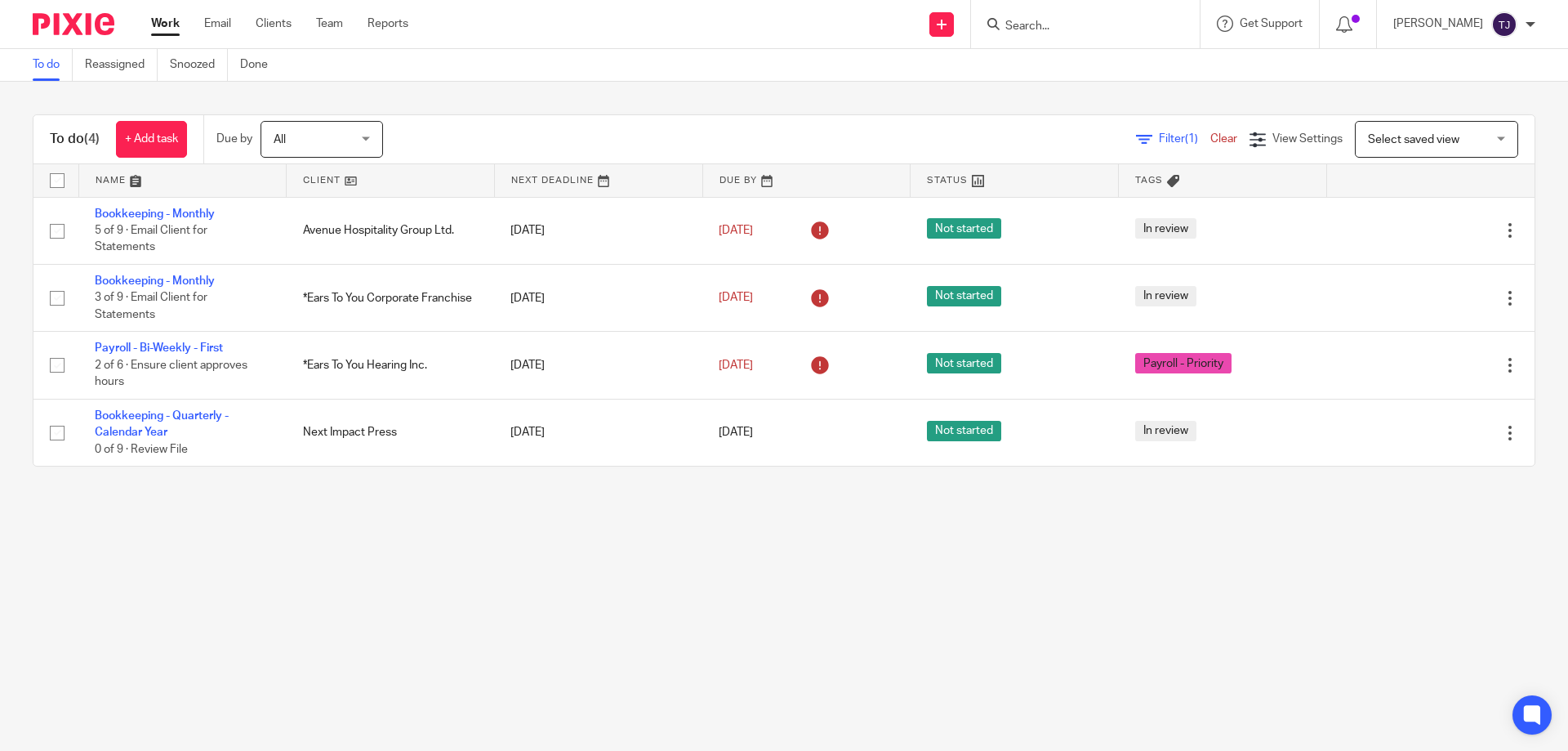
click at [1065, 19] on input "Search" at bounding box center [1077, 26] width 147 height 15
type input "lemon"
click at [1094, 59] on link at bounding box center [1156, 70] width 309 height 38
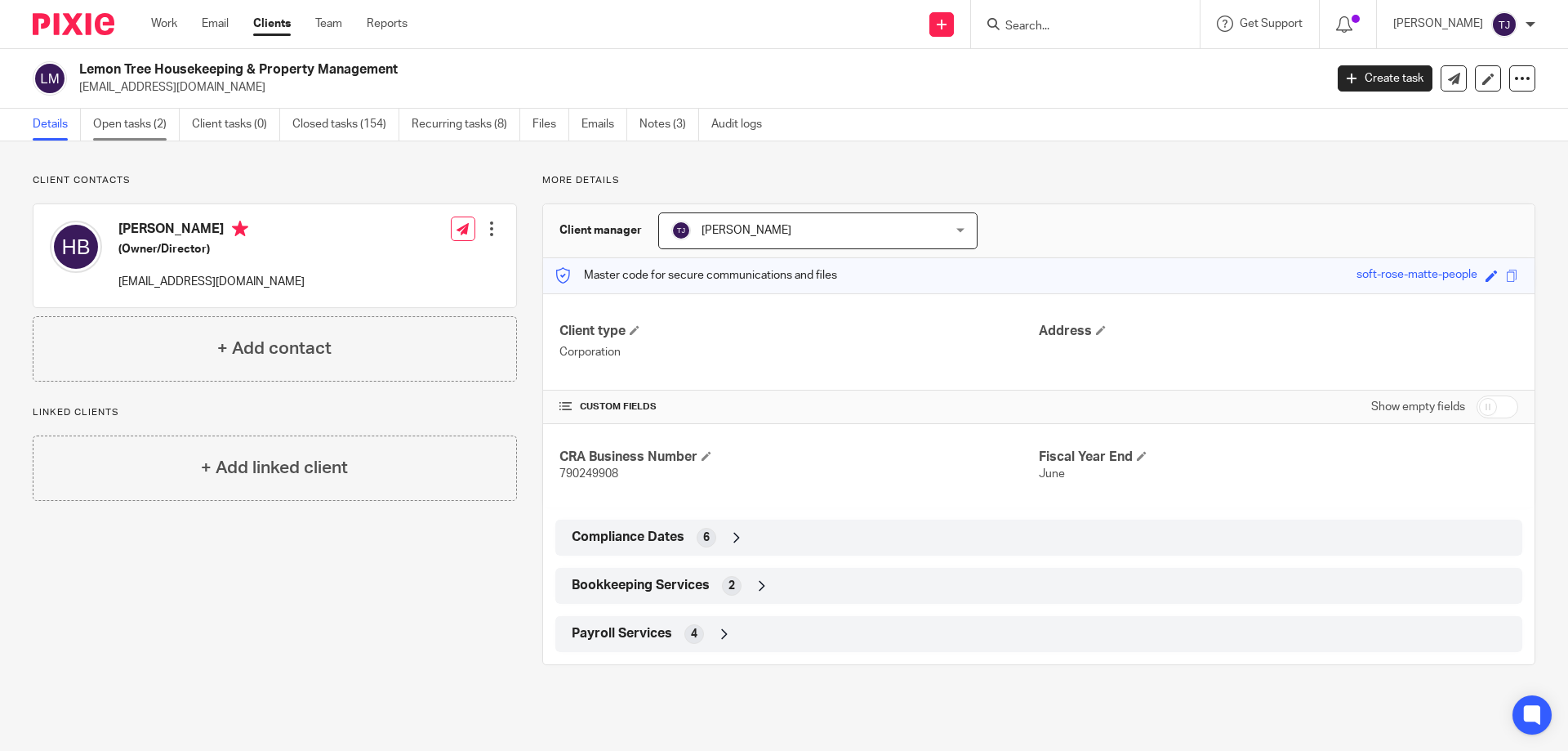
click at [111, 128] on link "Open tasks (2)" at bounding box center [136, 125] width 87 height 32
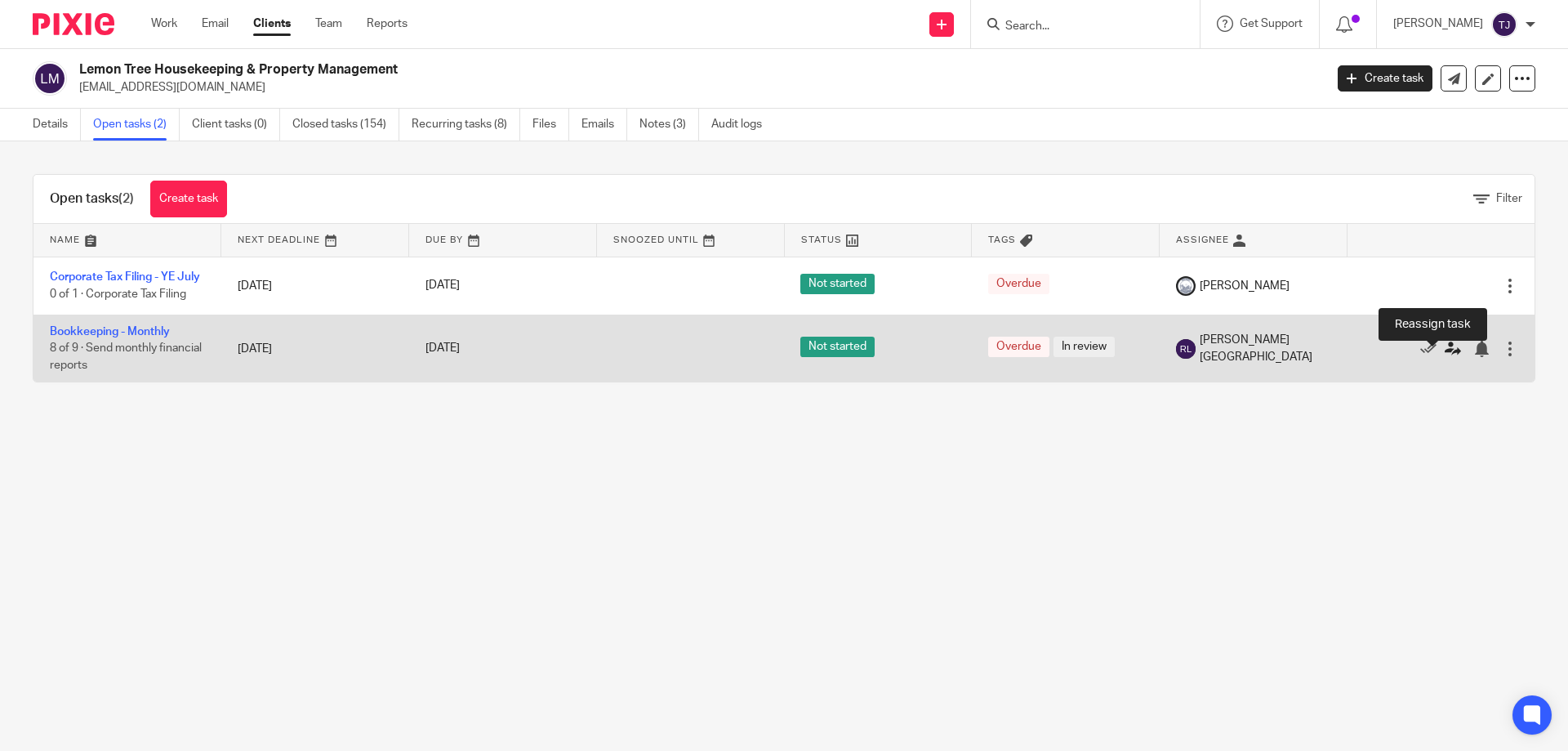
click at [1445, 354] on icon at bounding box center [1453, 349] width 17 height 17
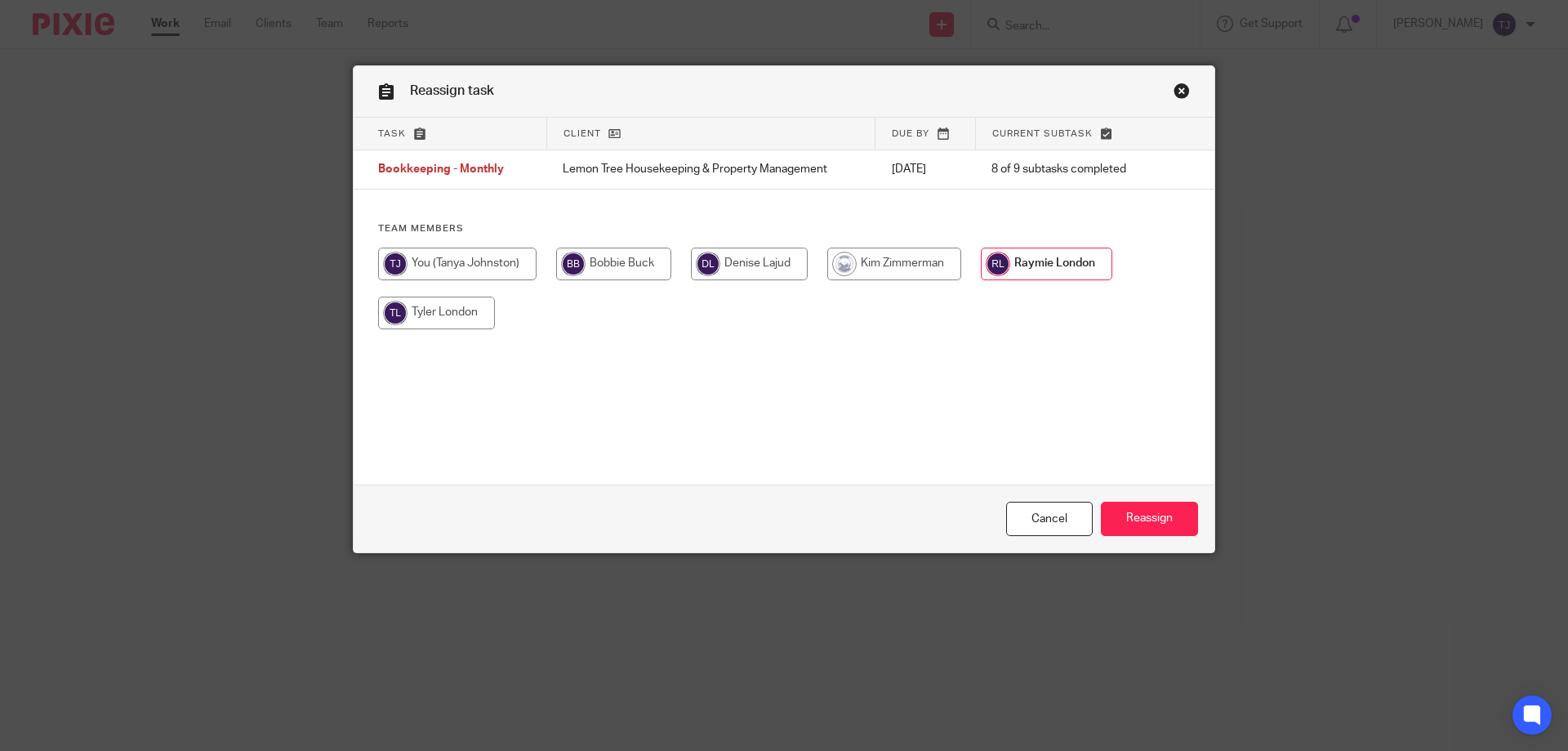
click at [928, 259] on input "radio" at bounding box center [894, 264] width 134 height 33
radio input "true"
click at [1118, 511] on input "Reassign" at bounding box center [1150, 520] width 98 height 35
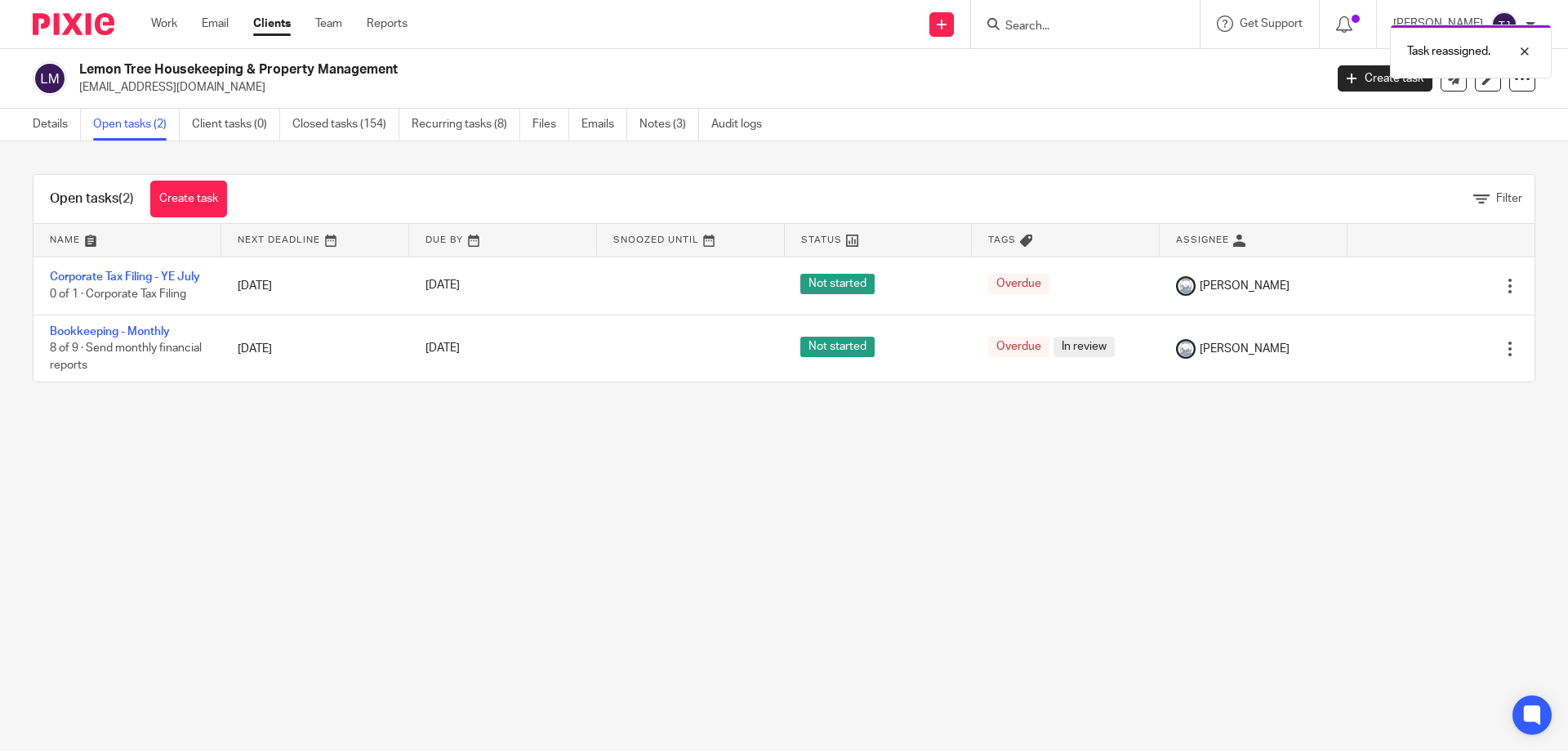
click at [84, 15] on img at bounding box center [73, 24] width 82 height 22
